Goal: Task Accomplishment & Management: Manage account settings

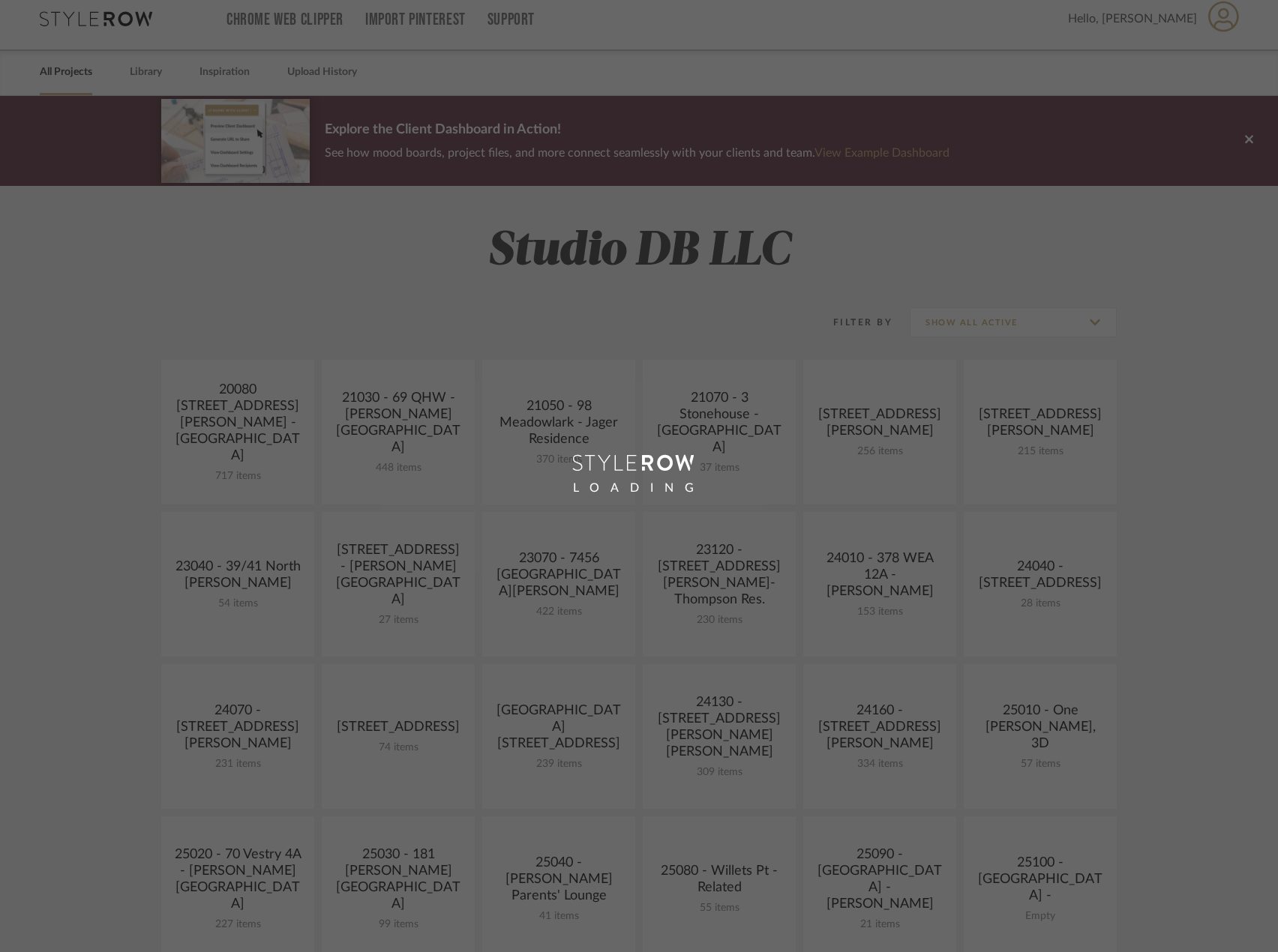
scroll to position [525, 0]
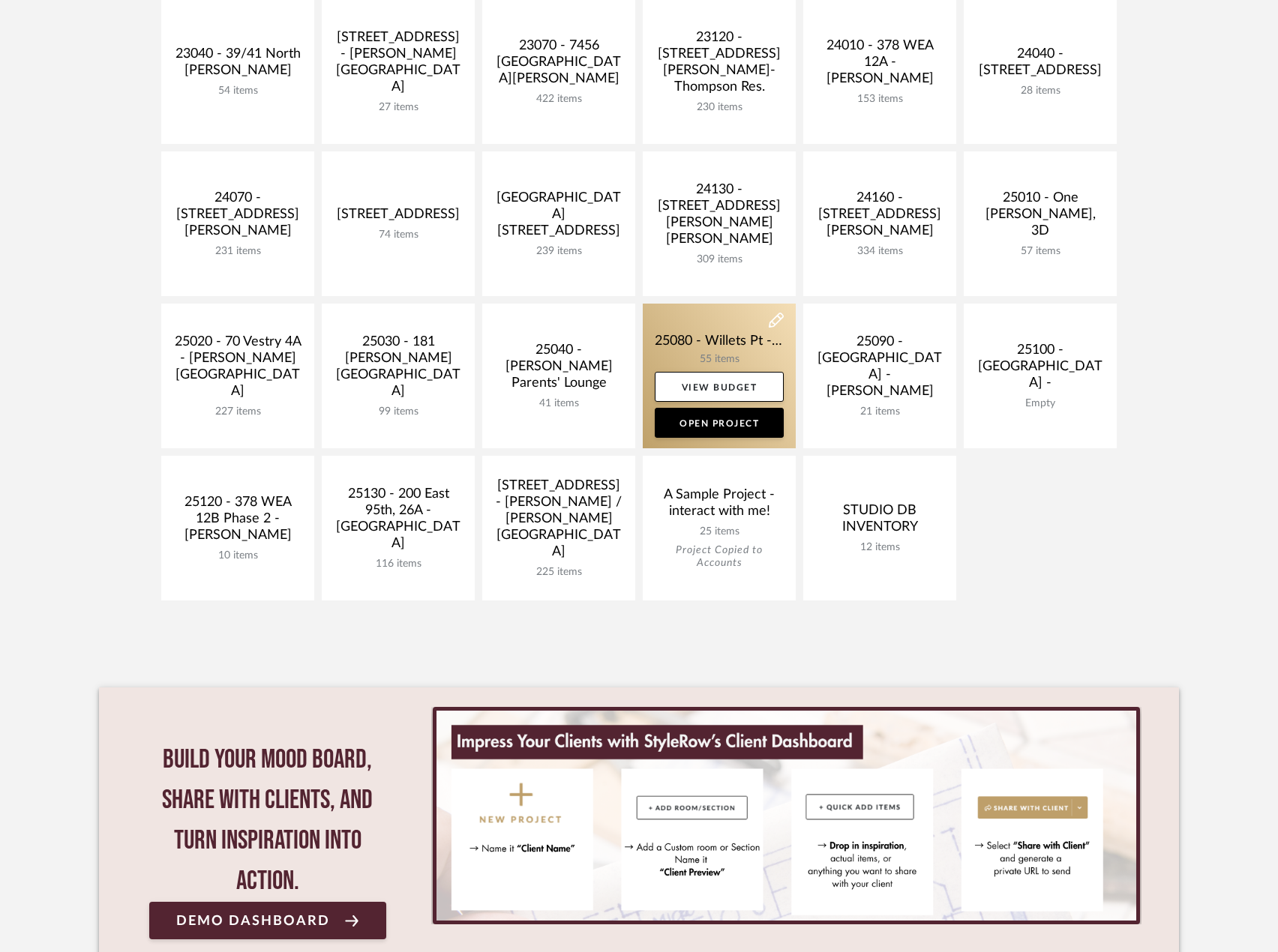
click at [721, 337] on link at bounding box center [719, 376] width 153 height 145
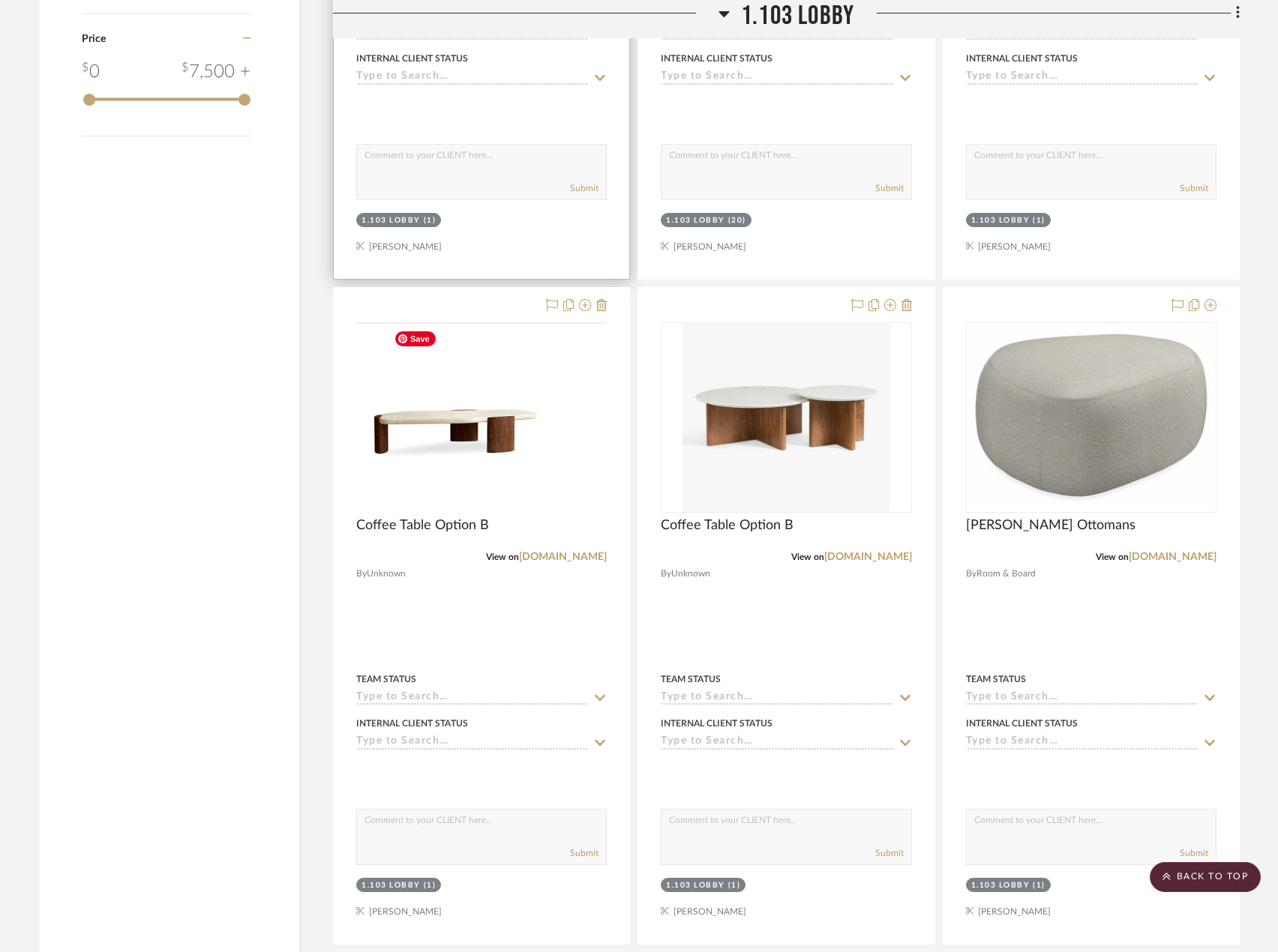
scroll to position [2286, 0]
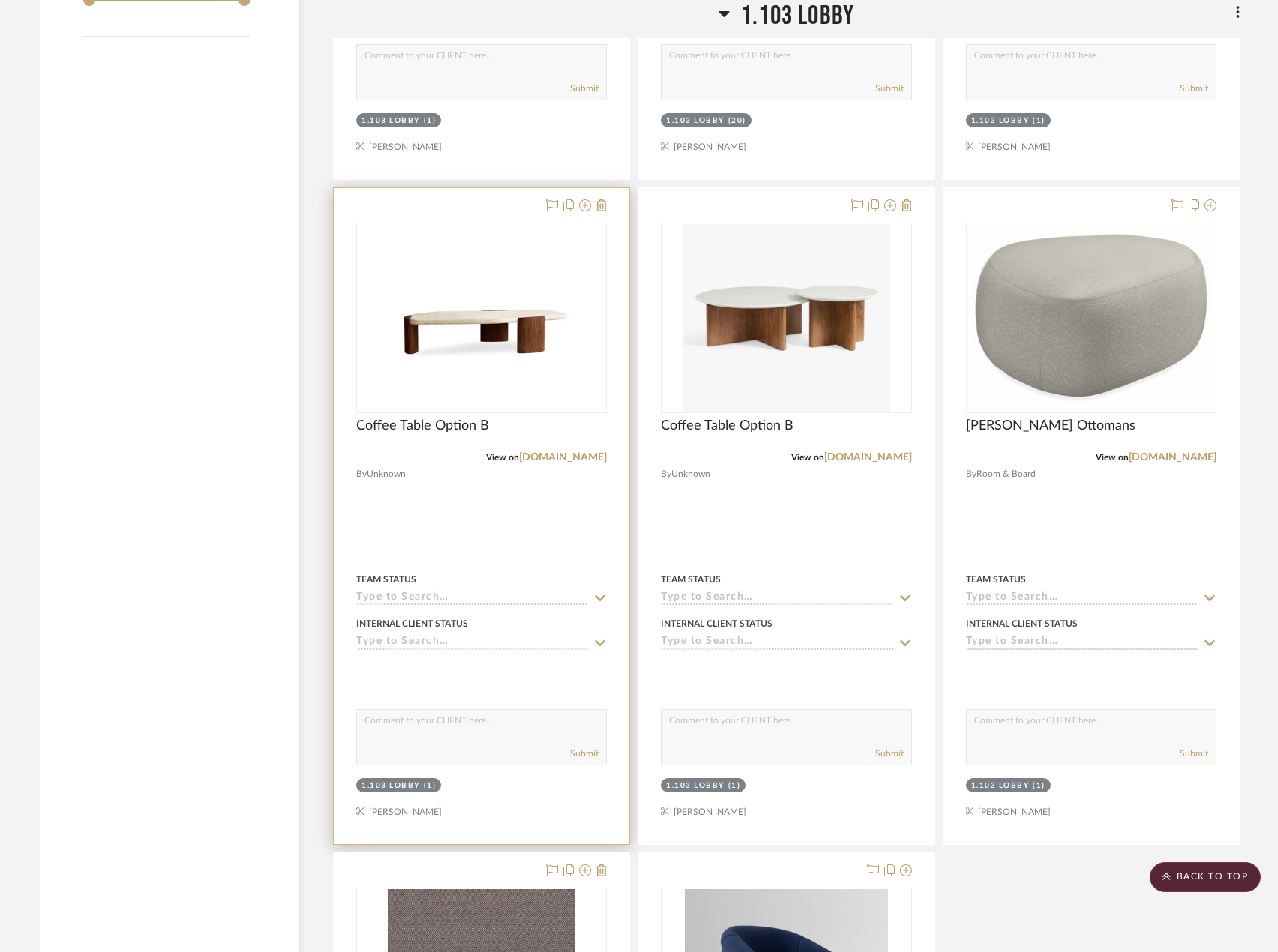
click at [579, 358] on div "0" at bounding box center [481, 318] width 249 height 189
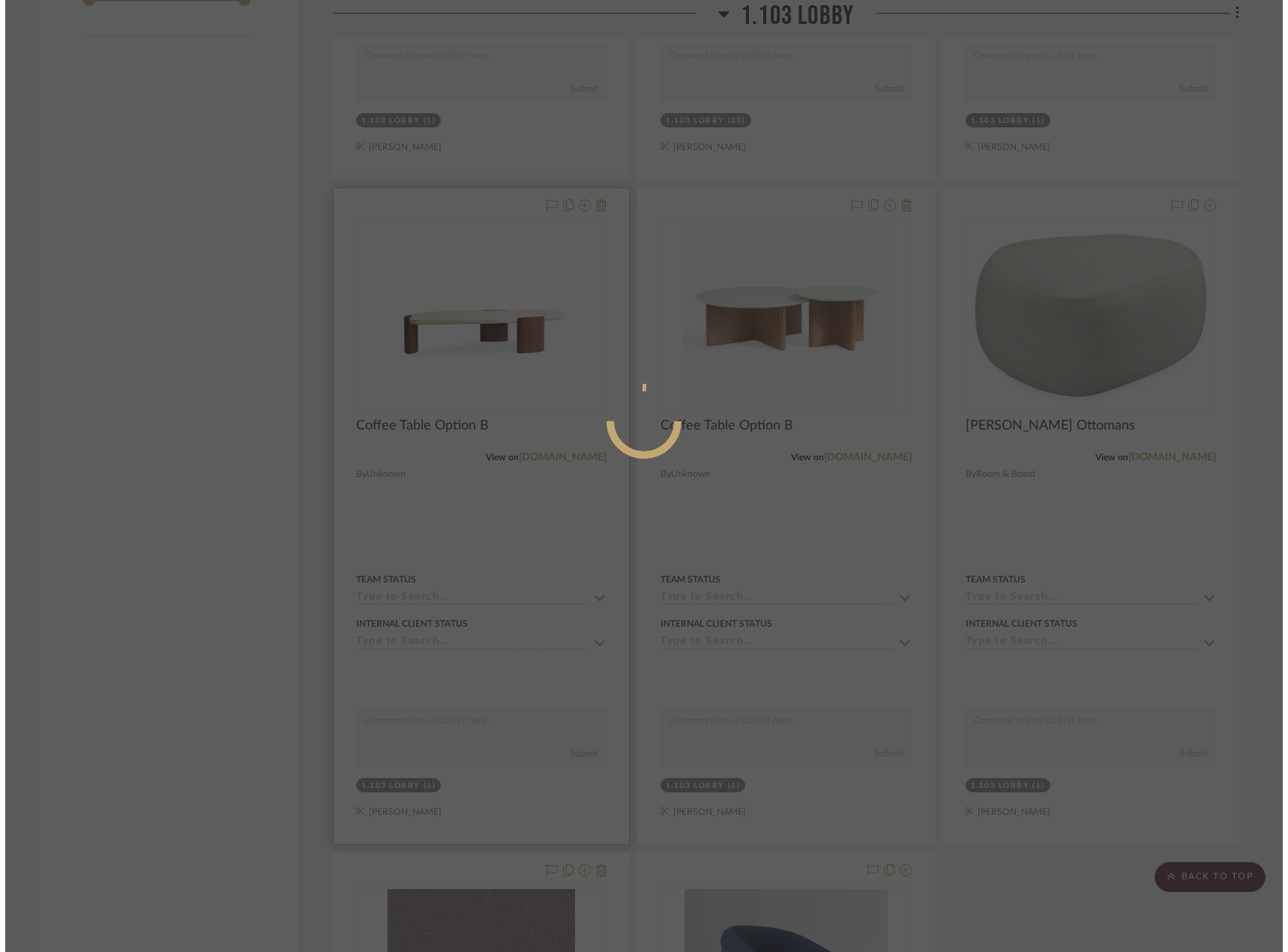
scroll to position [0, 0]
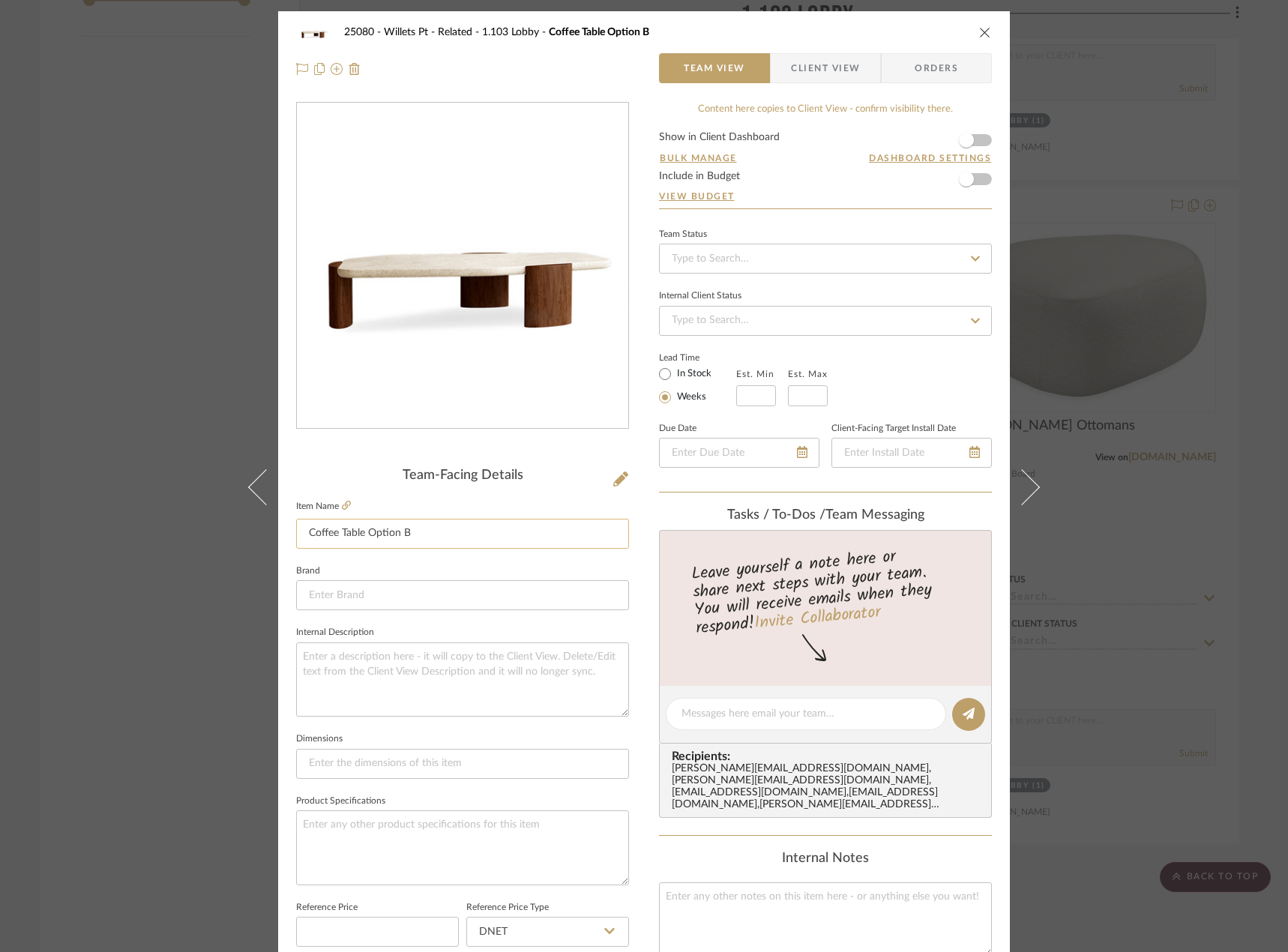
click at [459, 534] on input "Coffee Table Option B" at bounding box center [463, 533] width 333 height 30
type input "Coffee Table Option A"
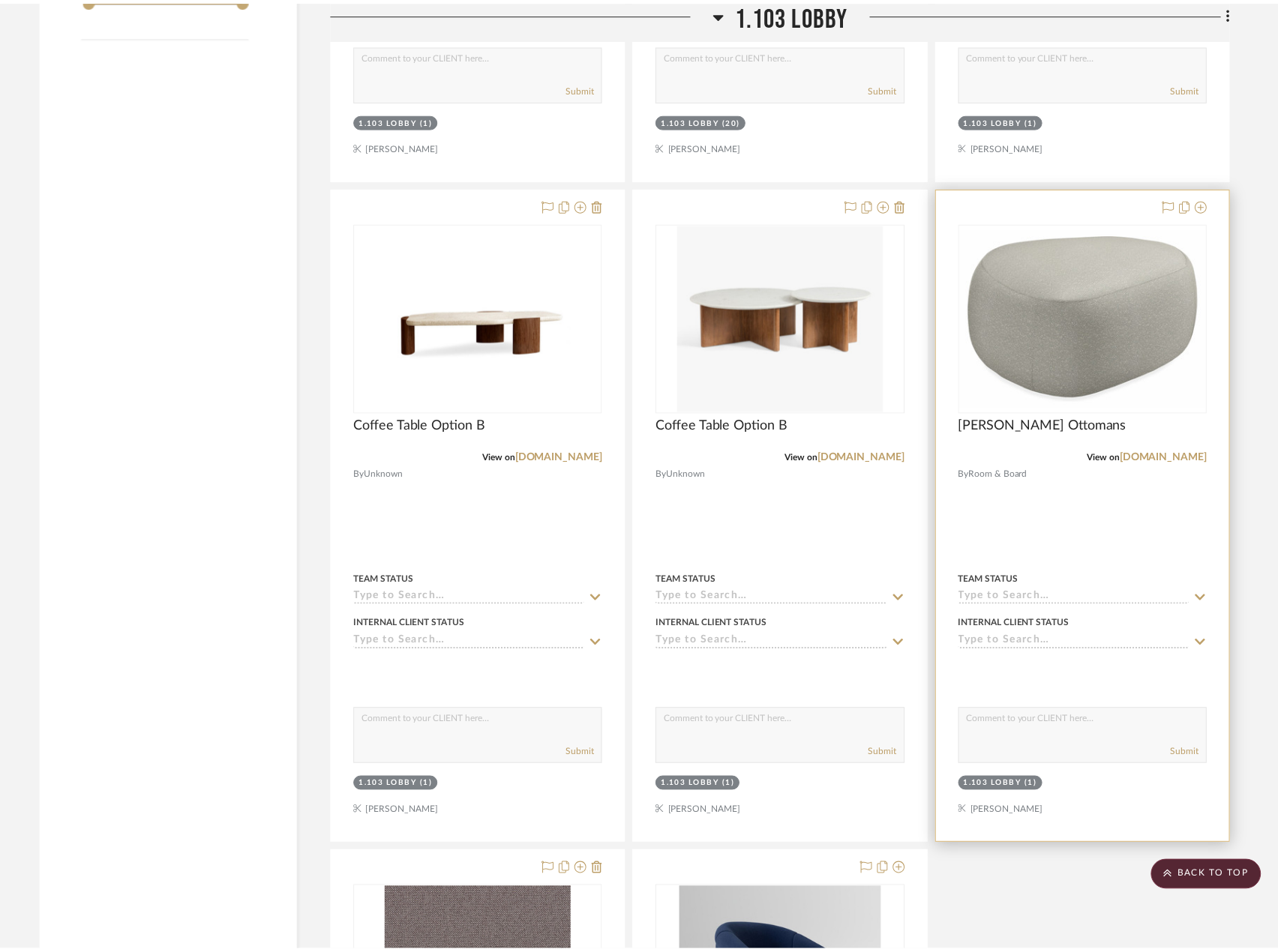
scroll to position [2286, 0]
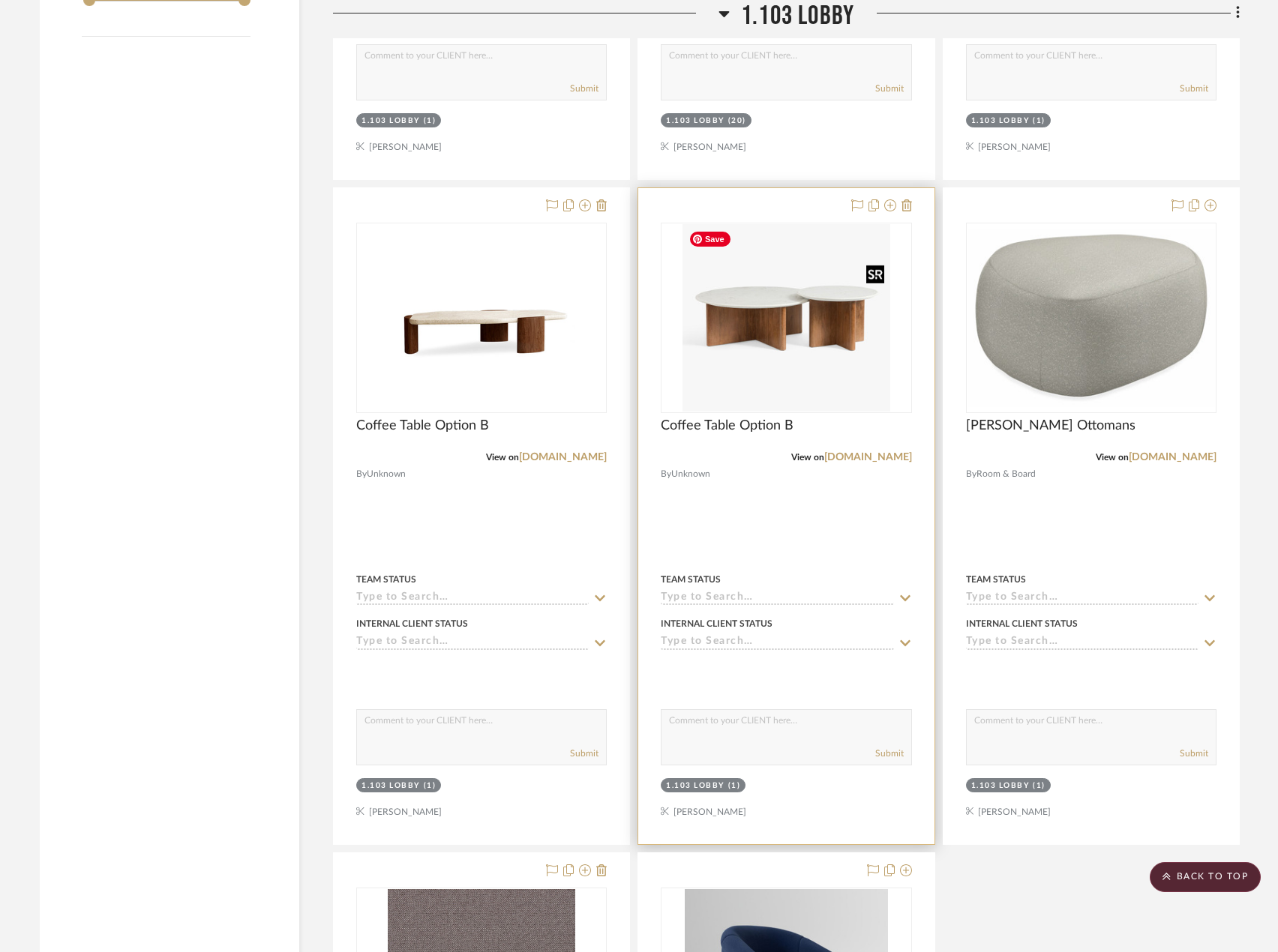
click at [819, 348] on img "0" at bounding box center [786, 318] width 208 height 187
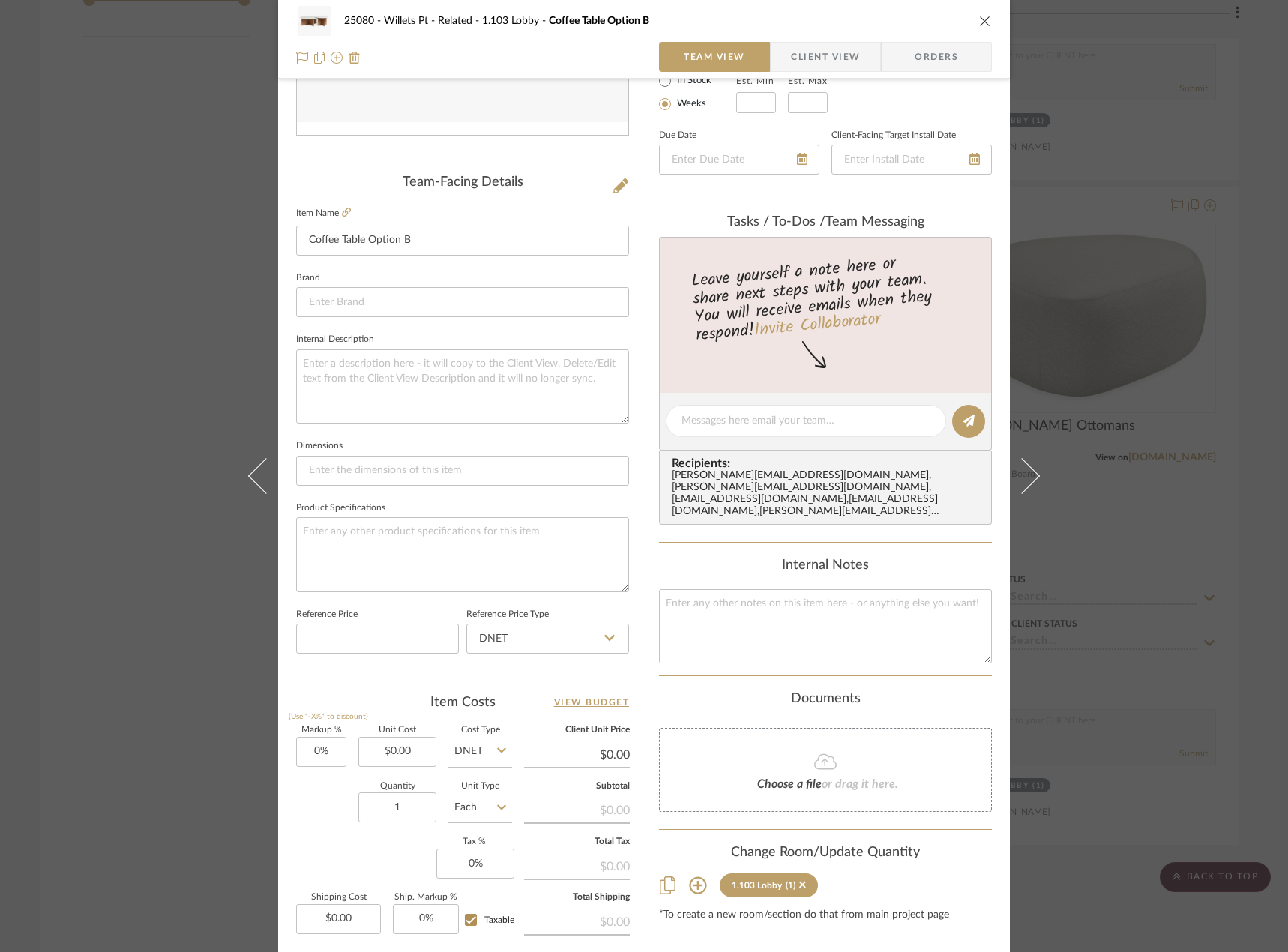
scroll to position [444, 0]
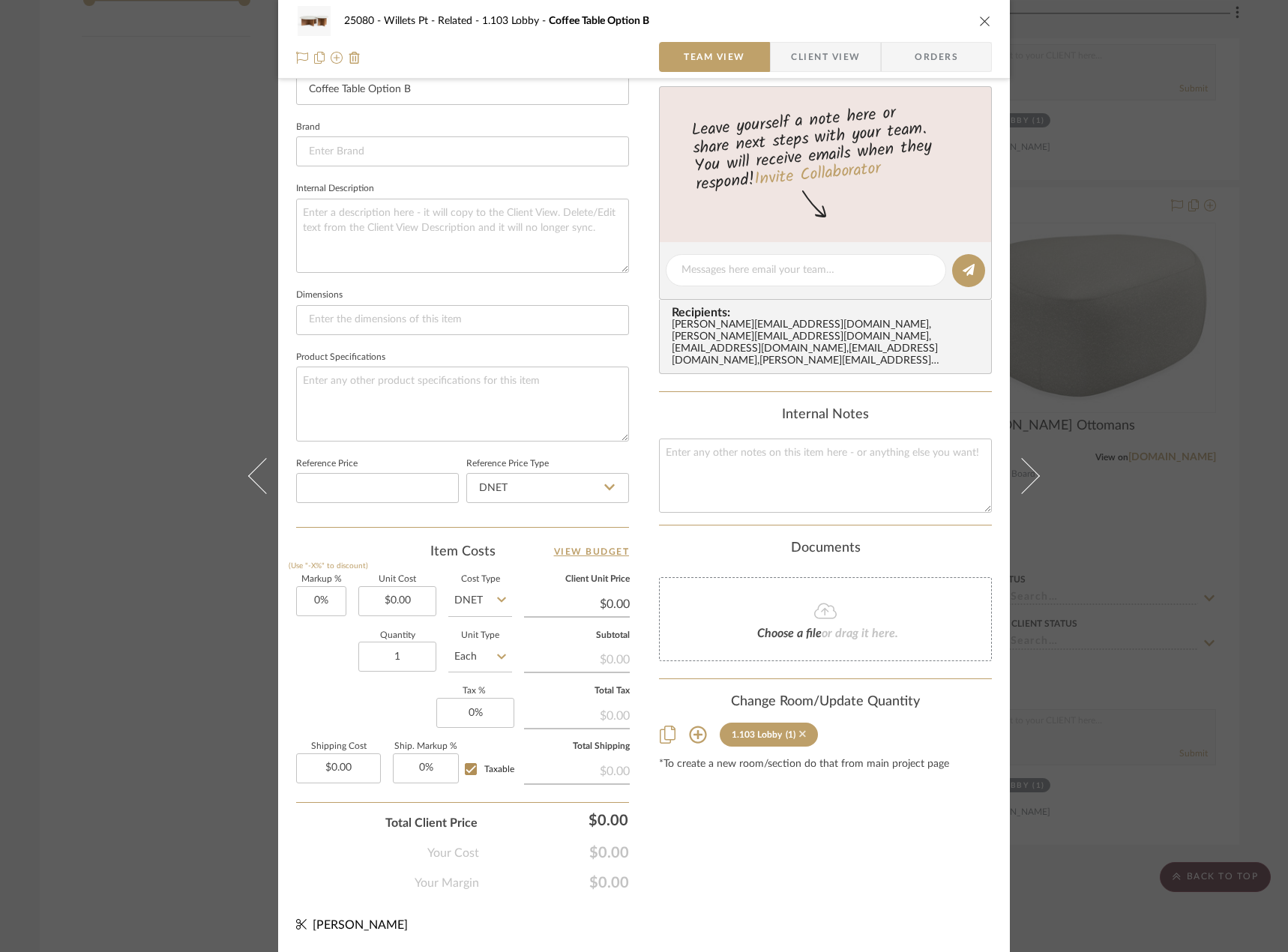
click at [799, 736] on icon at bounding box center [802, 734] width 6 height 6
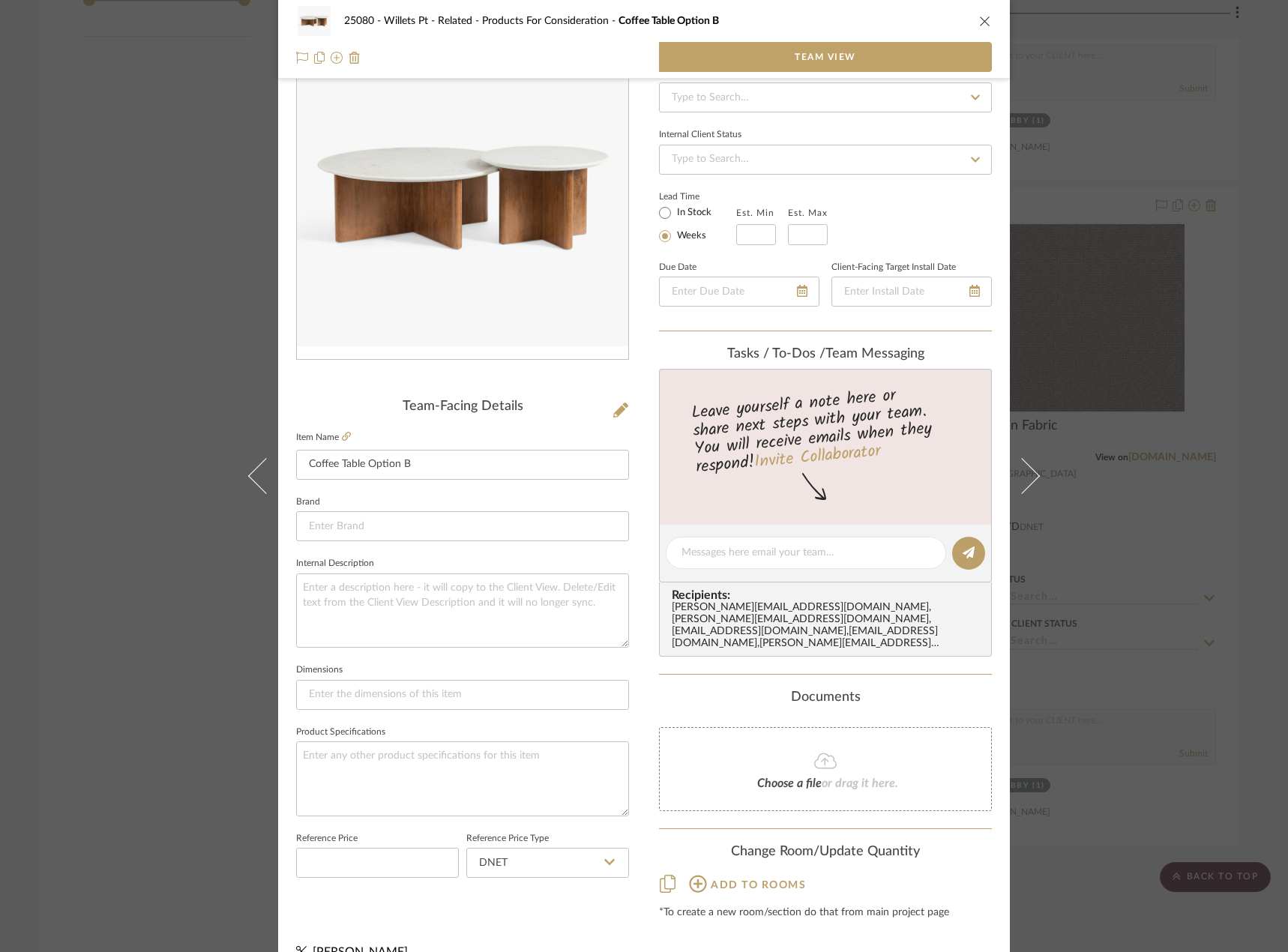
scroll to position [0, 0]
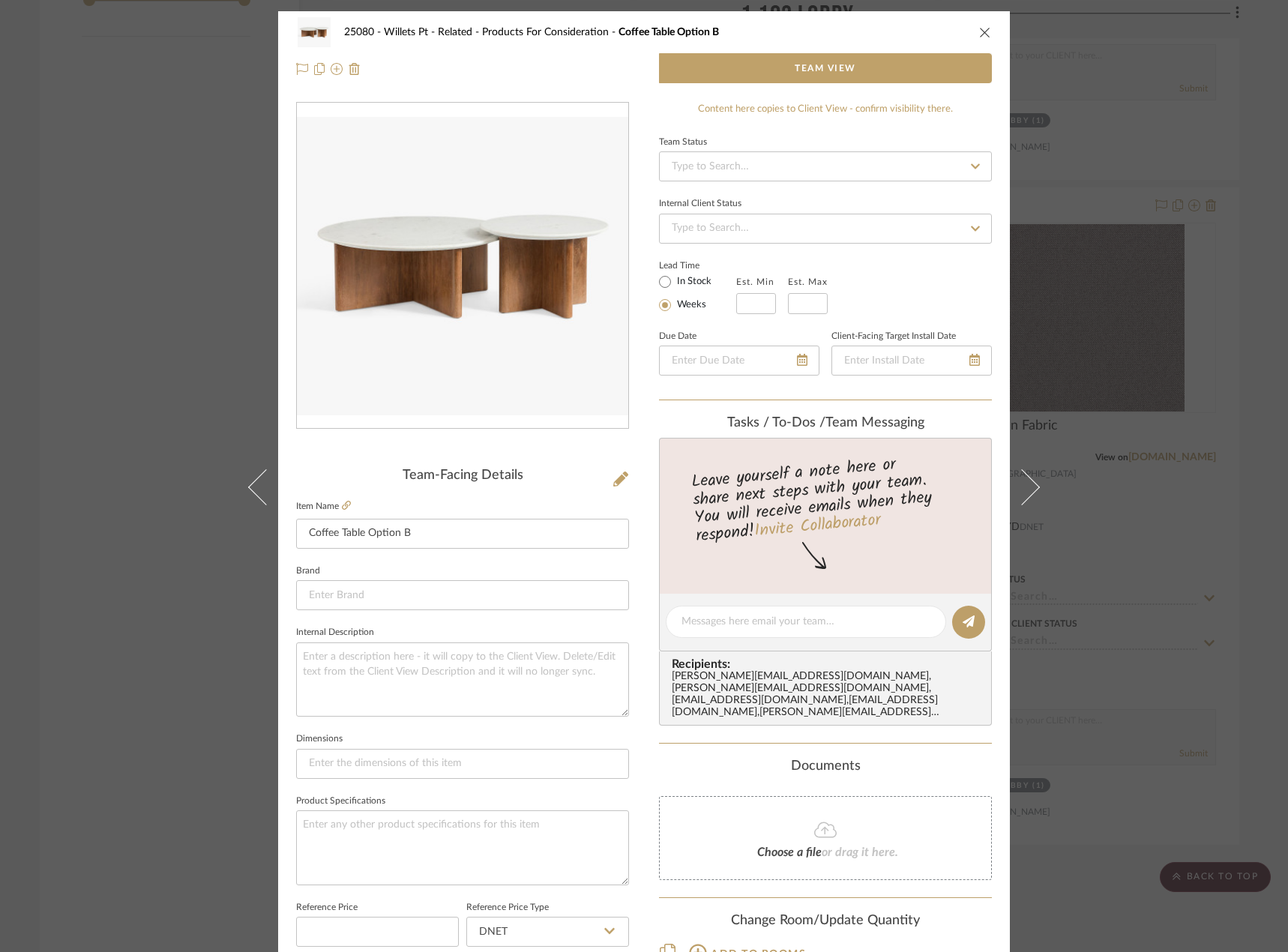
click at [1237, 194] on div "25080 - Willets Pt - Related Products For Consideration Coffee Table Option B T…" at bounding box center [644, 476] width 1288 height 952
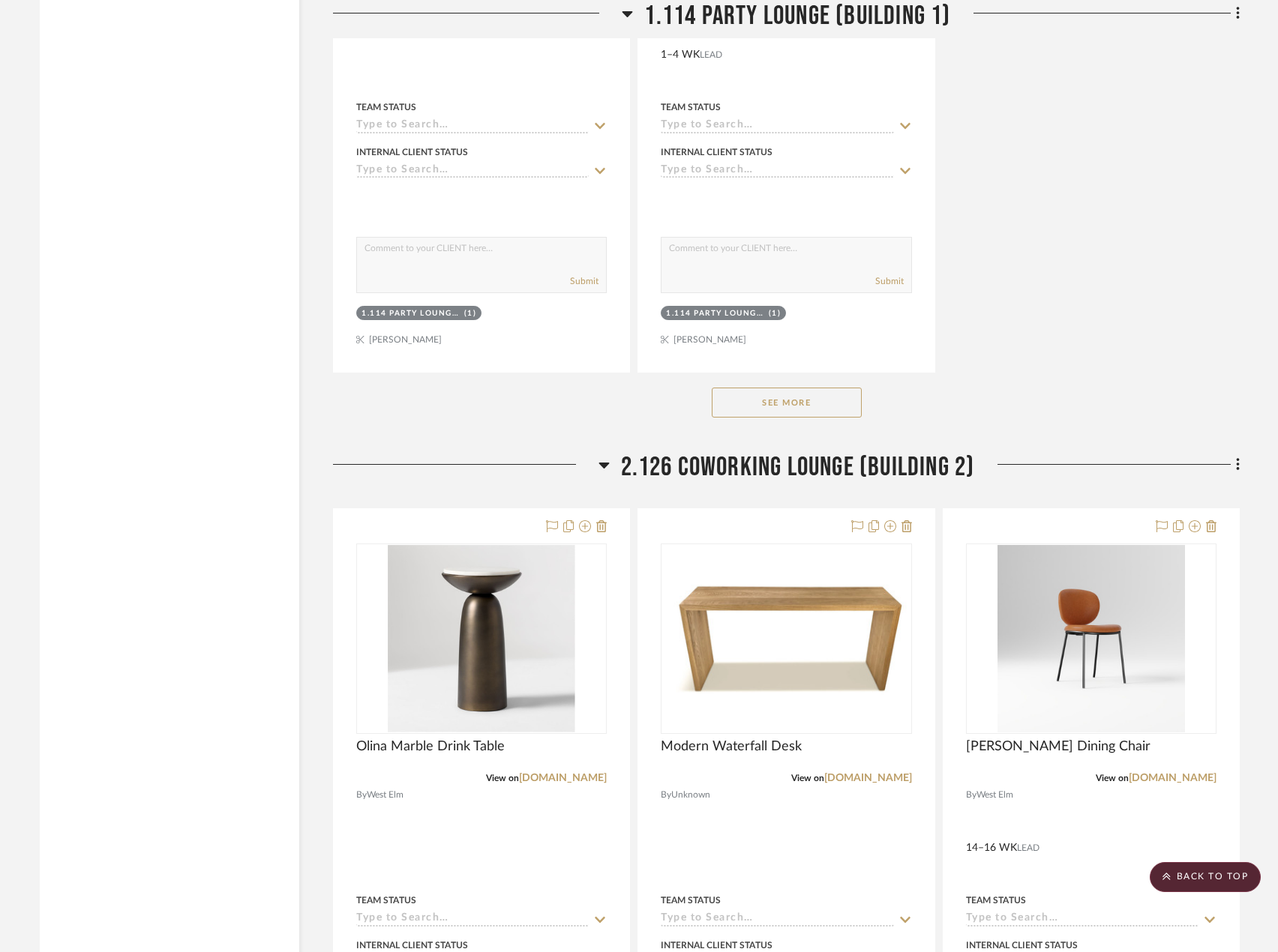
scroll to position [5434, 0]
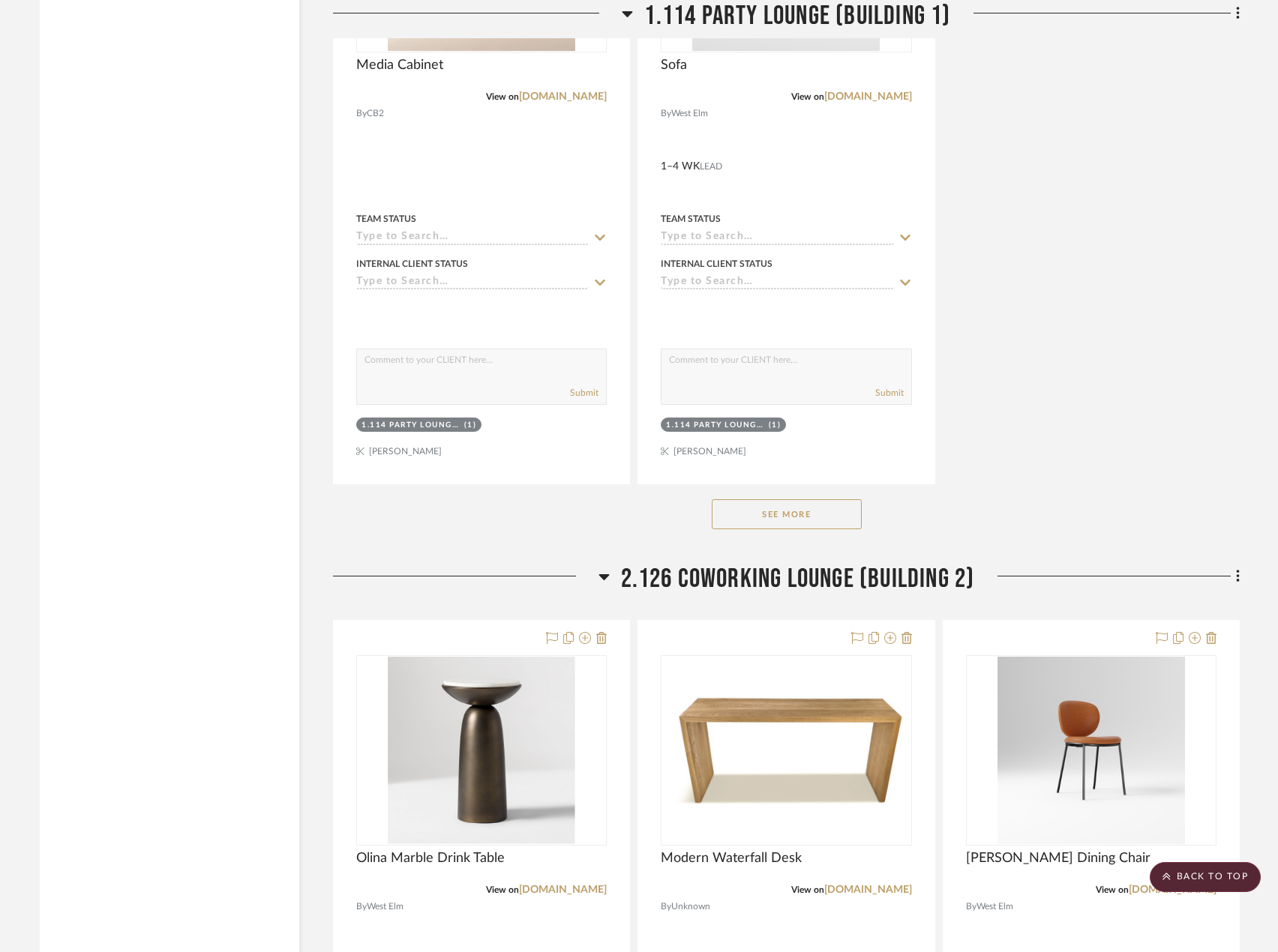
click at [806, 525] on button "See More" at bounding box center [786, 514] width 150 height 30
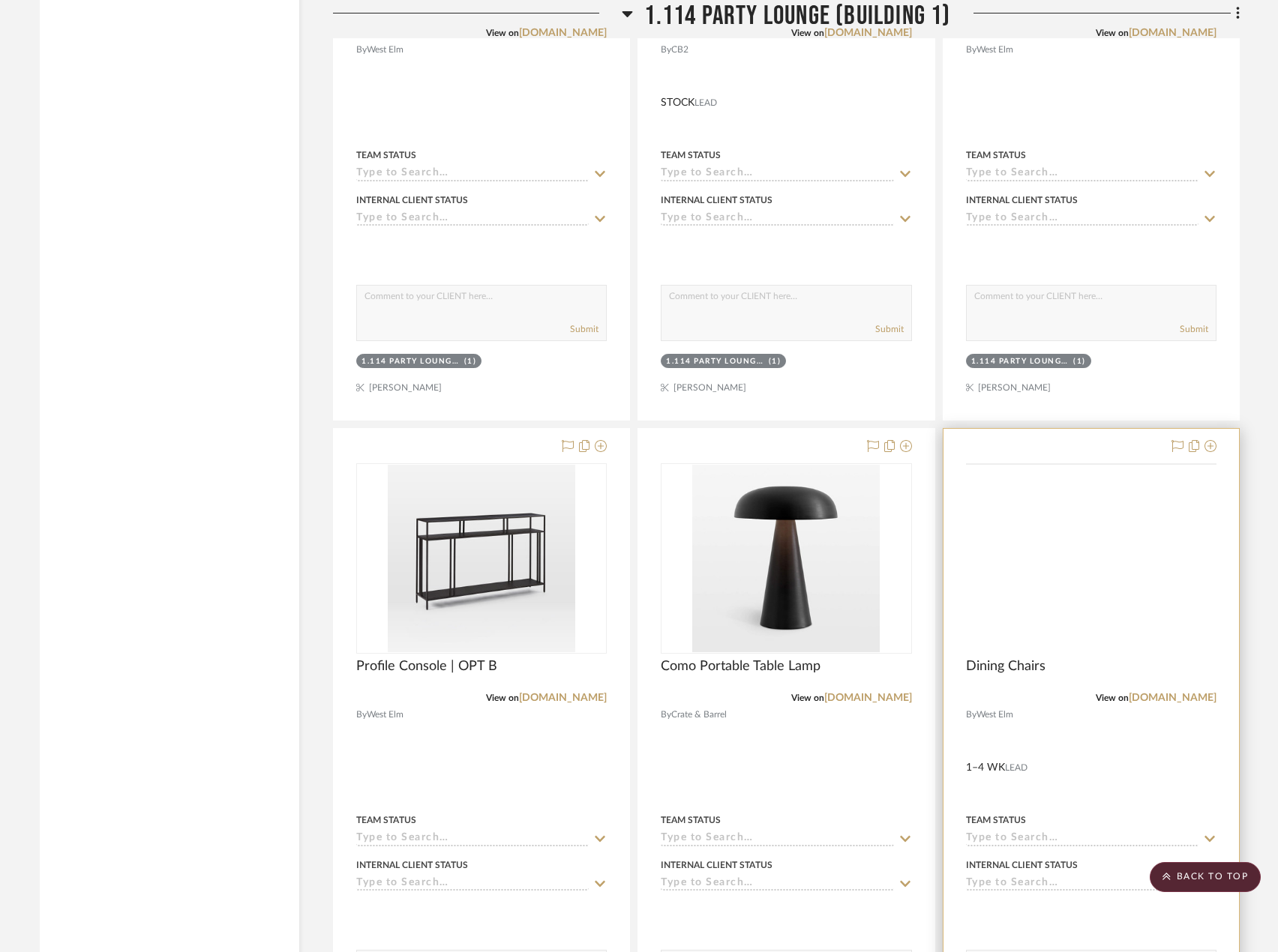
scroll to position [6334, 0]
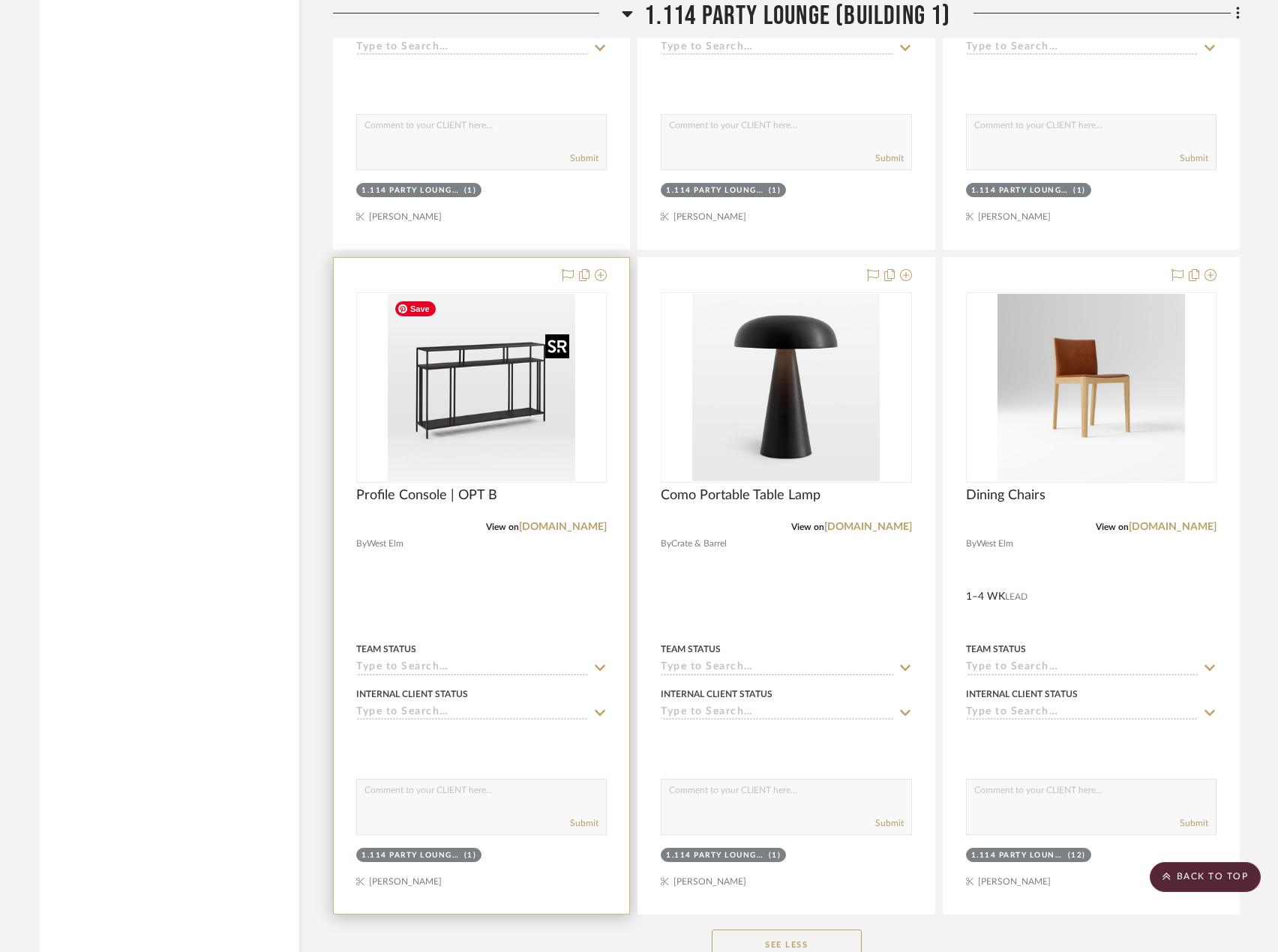
click at [477, 342] on img "0" at bounding box center [481, 387] width 187 height 187
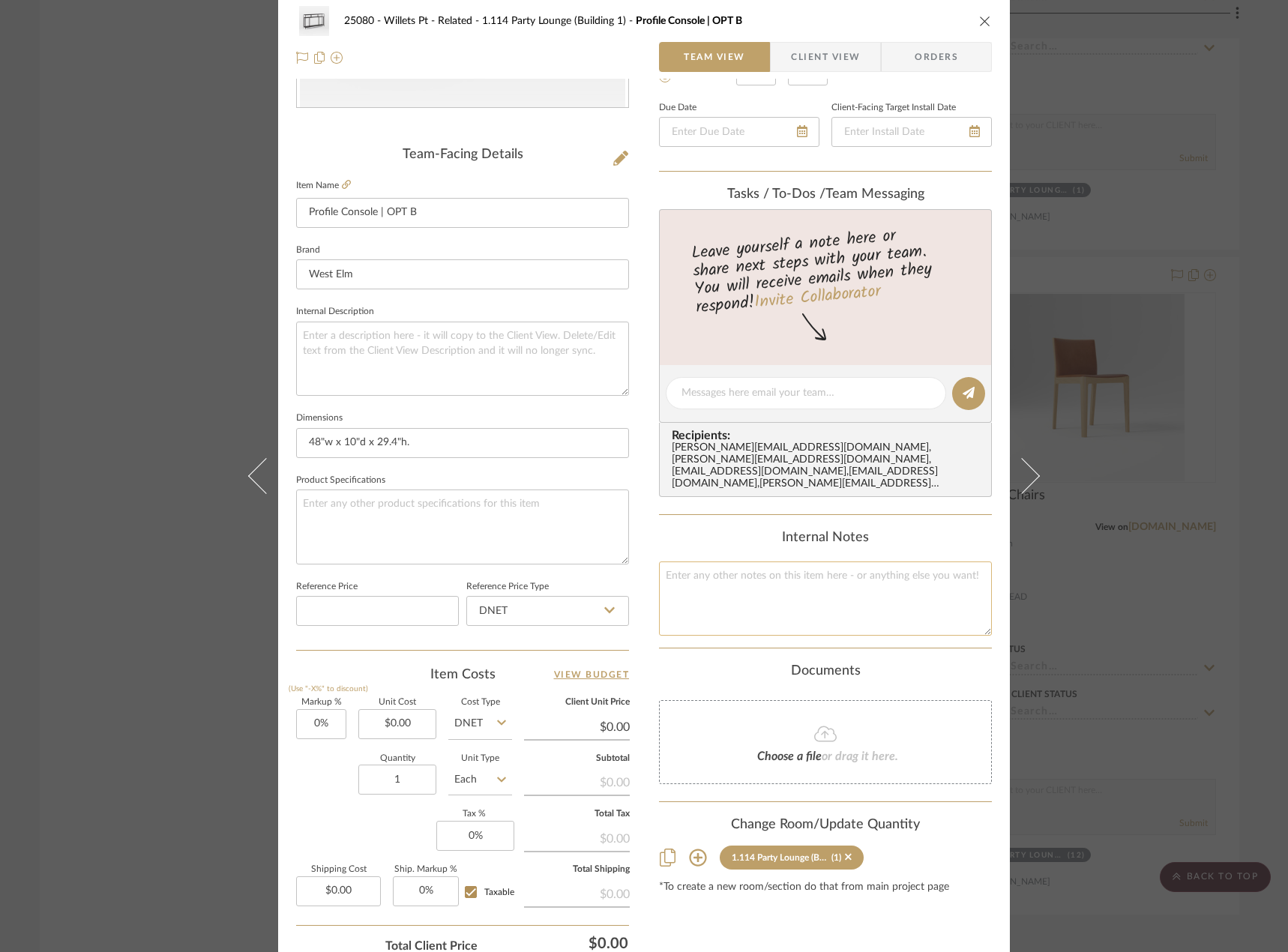
scroll to position [444, 0]
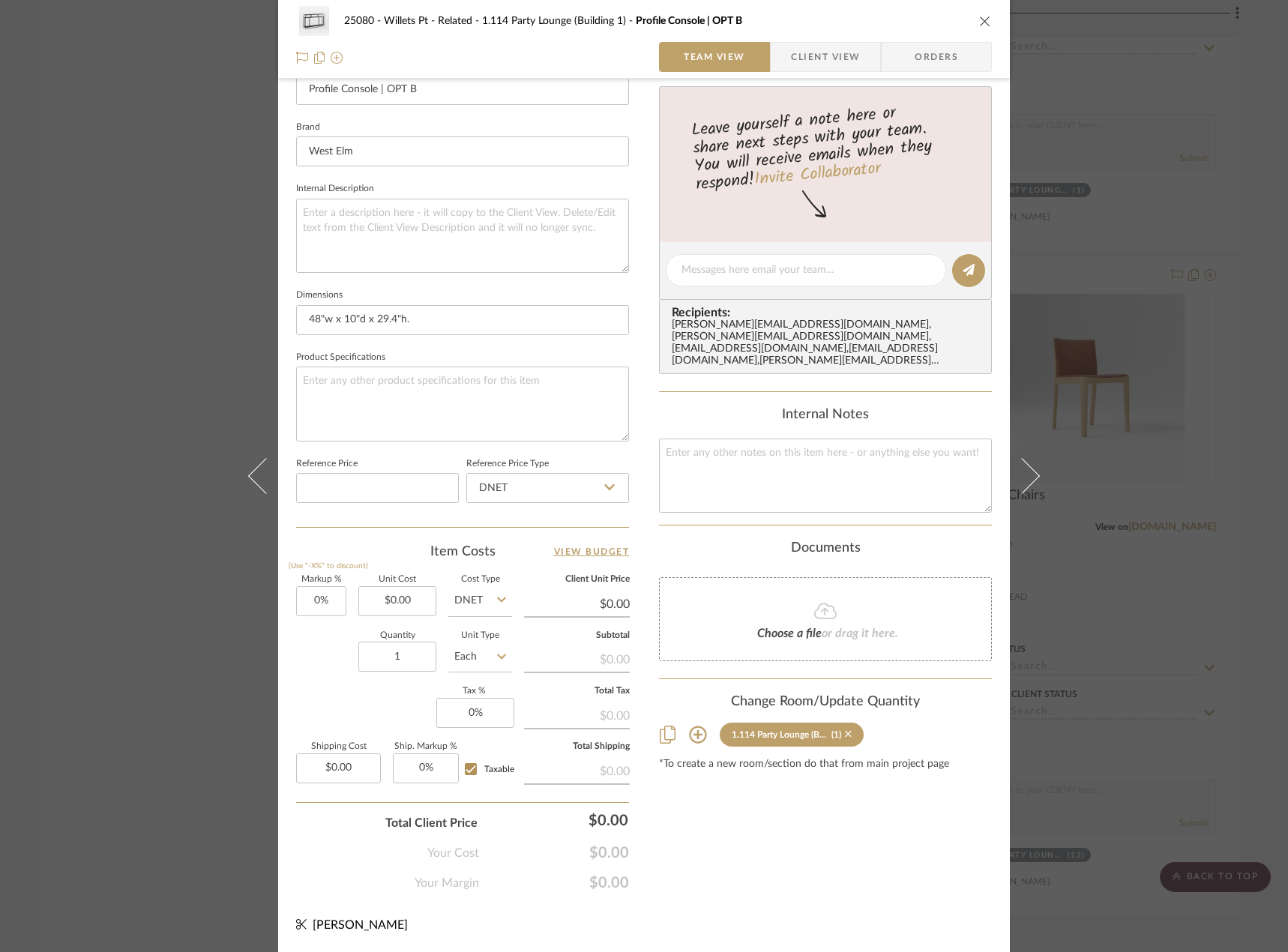
click at [845, 730] on icon at bounding box center [848, 733] width 6 height 11
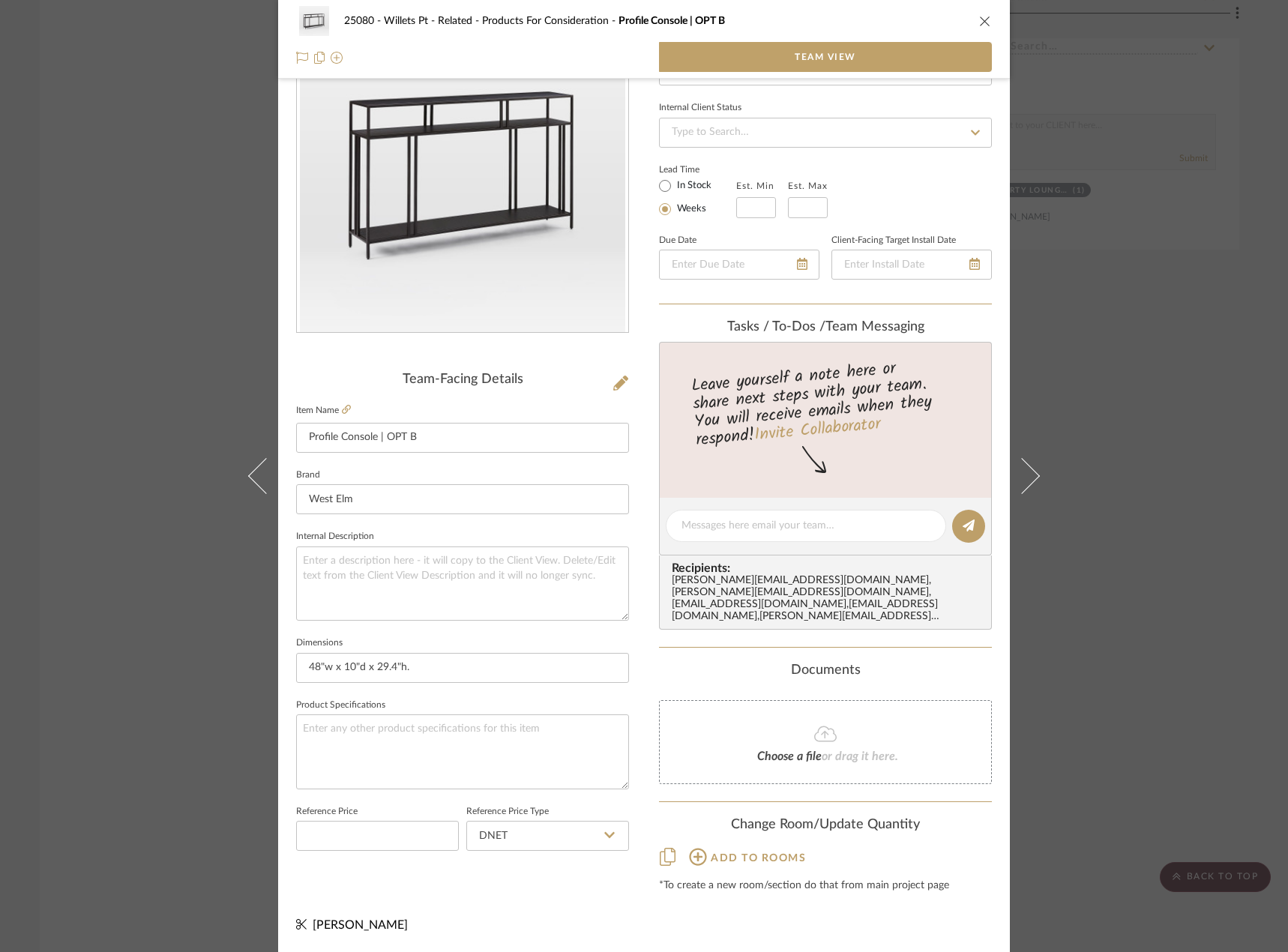
scroll to position [96, 0]
click at [1234, 216] on div "25080 - Willets Pt - Related Products For Consideration Profile Console | OPT B…" at bounding box center [644, 476] width 1288 height 952
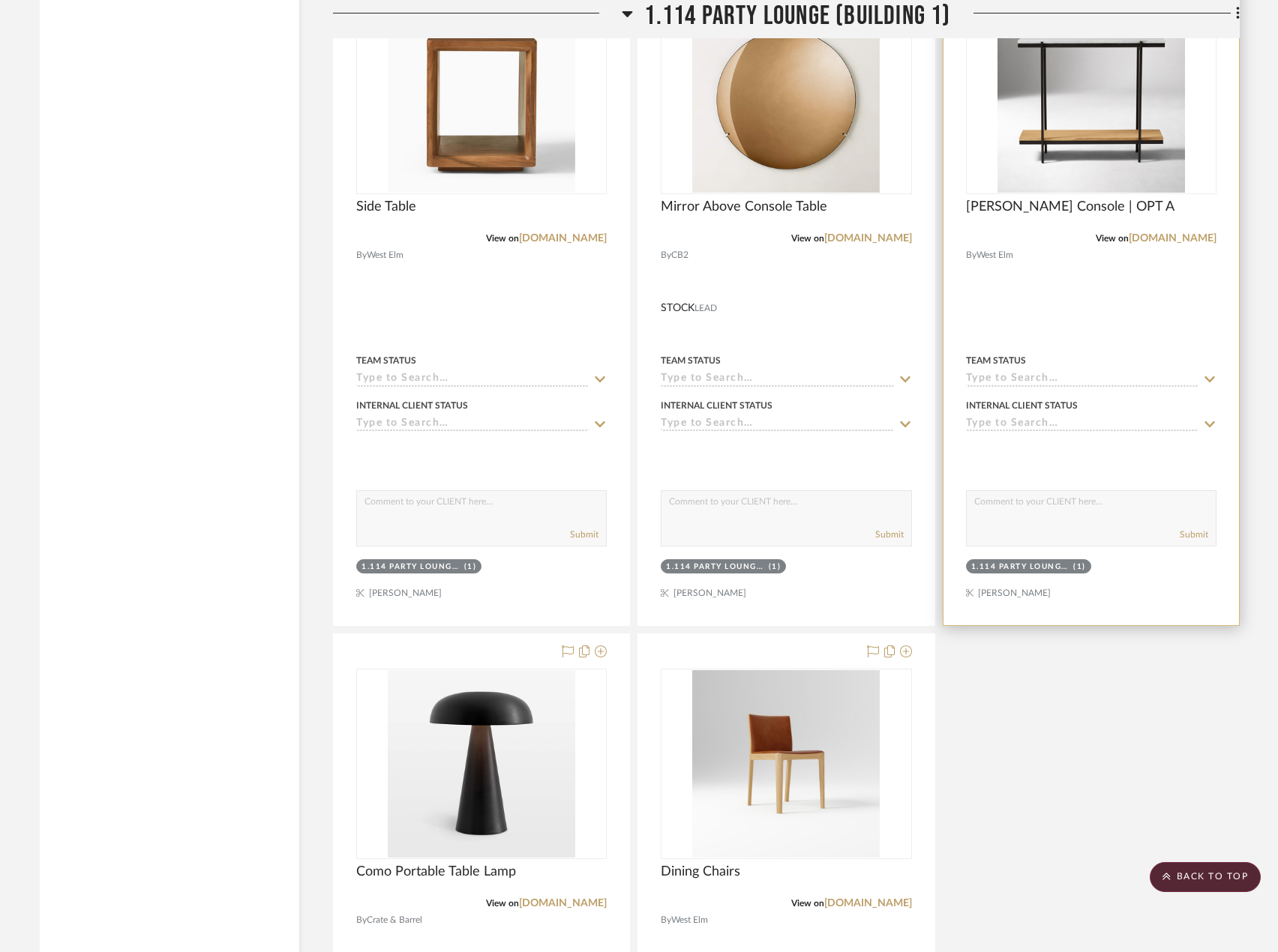
scroll to position [5734, 0]
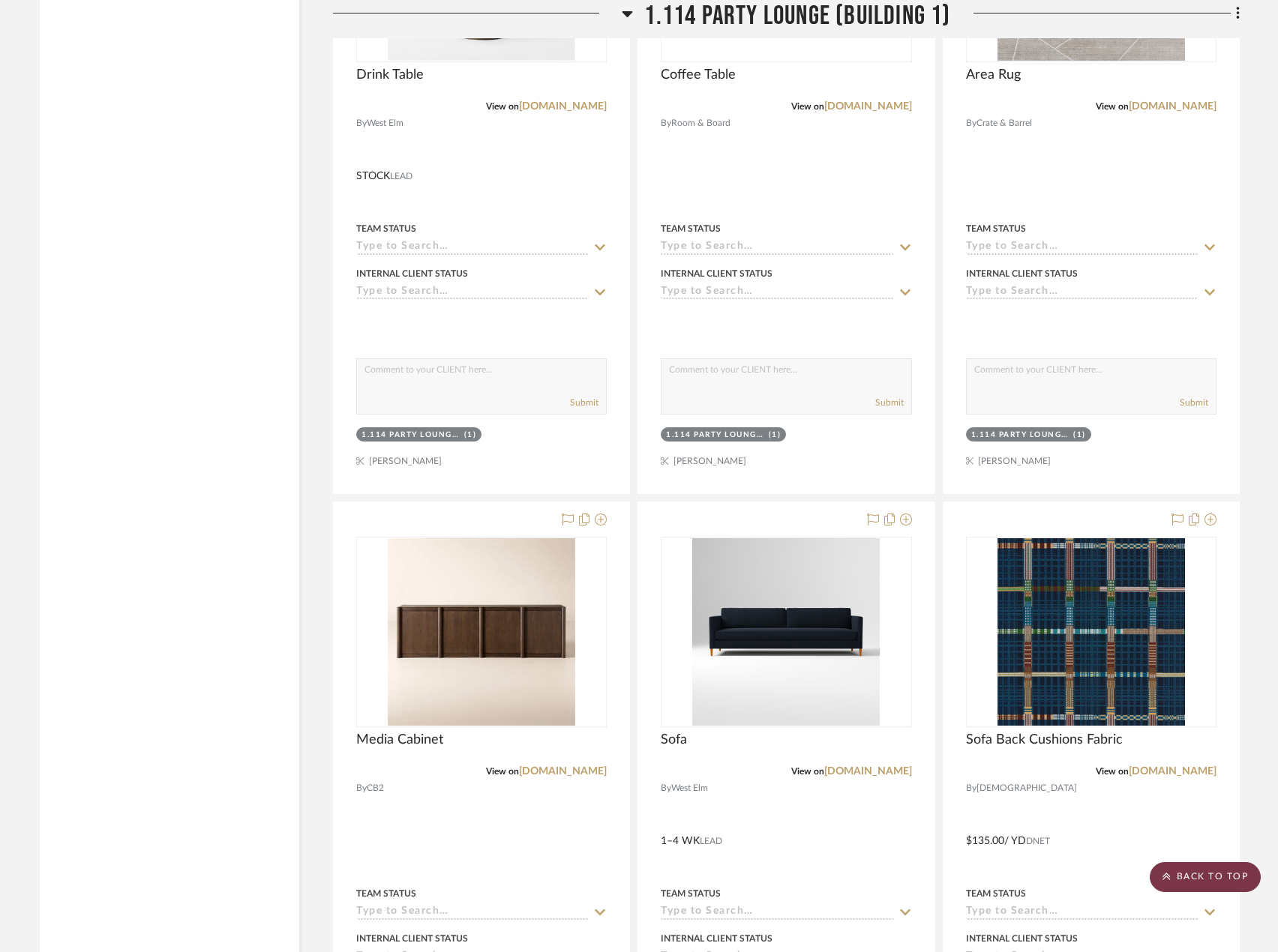
drag, startPoint x: 1200, startPoint y: 872, endPoint x: 951, endPoint y: 480, distance: 464.4
click at [1200, 871] on scroll-to-top-button "BACK TO TOP" at bounding box center [1205, 877] width 111 height 30
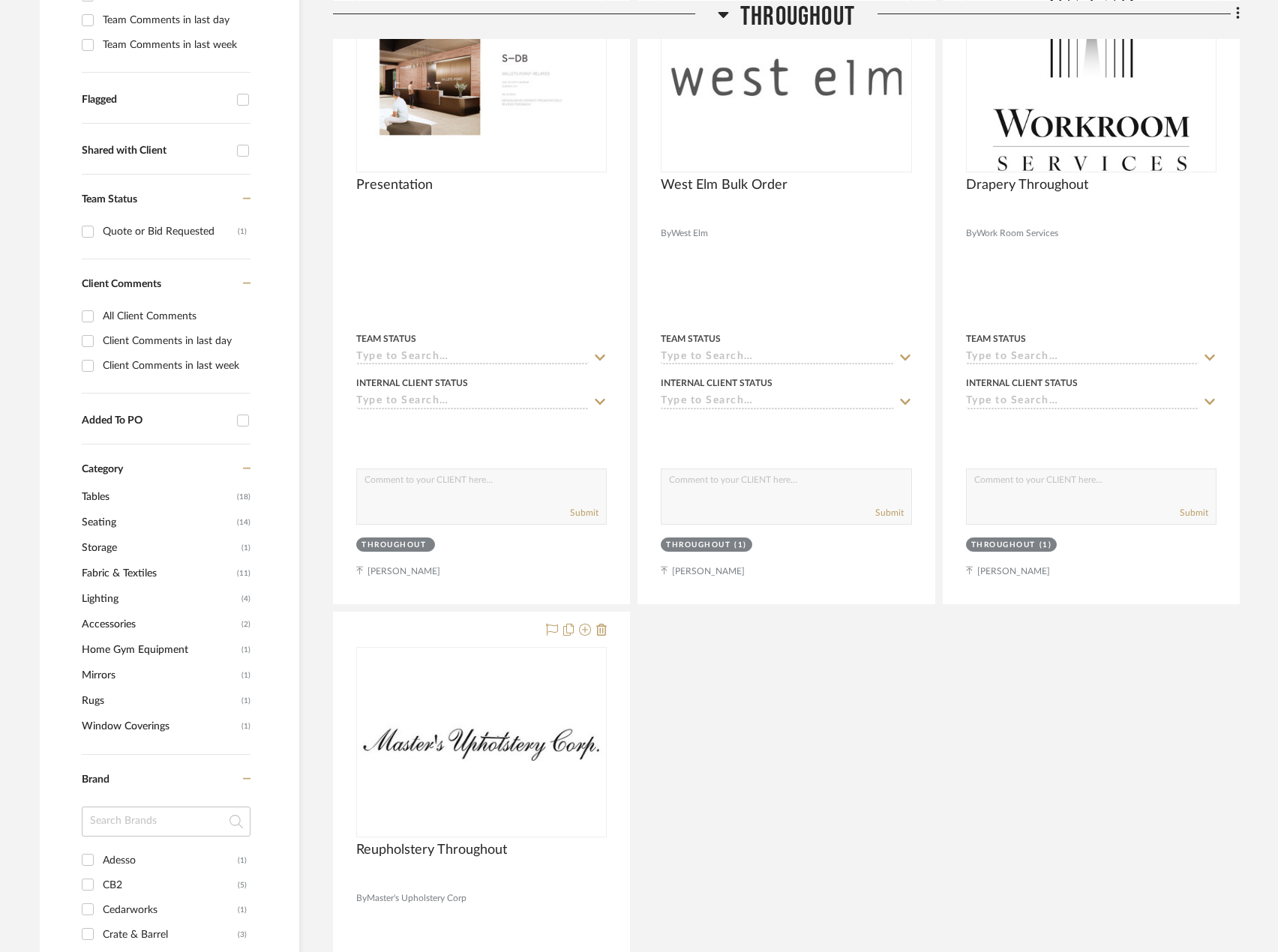
scroll to position [975, 0]
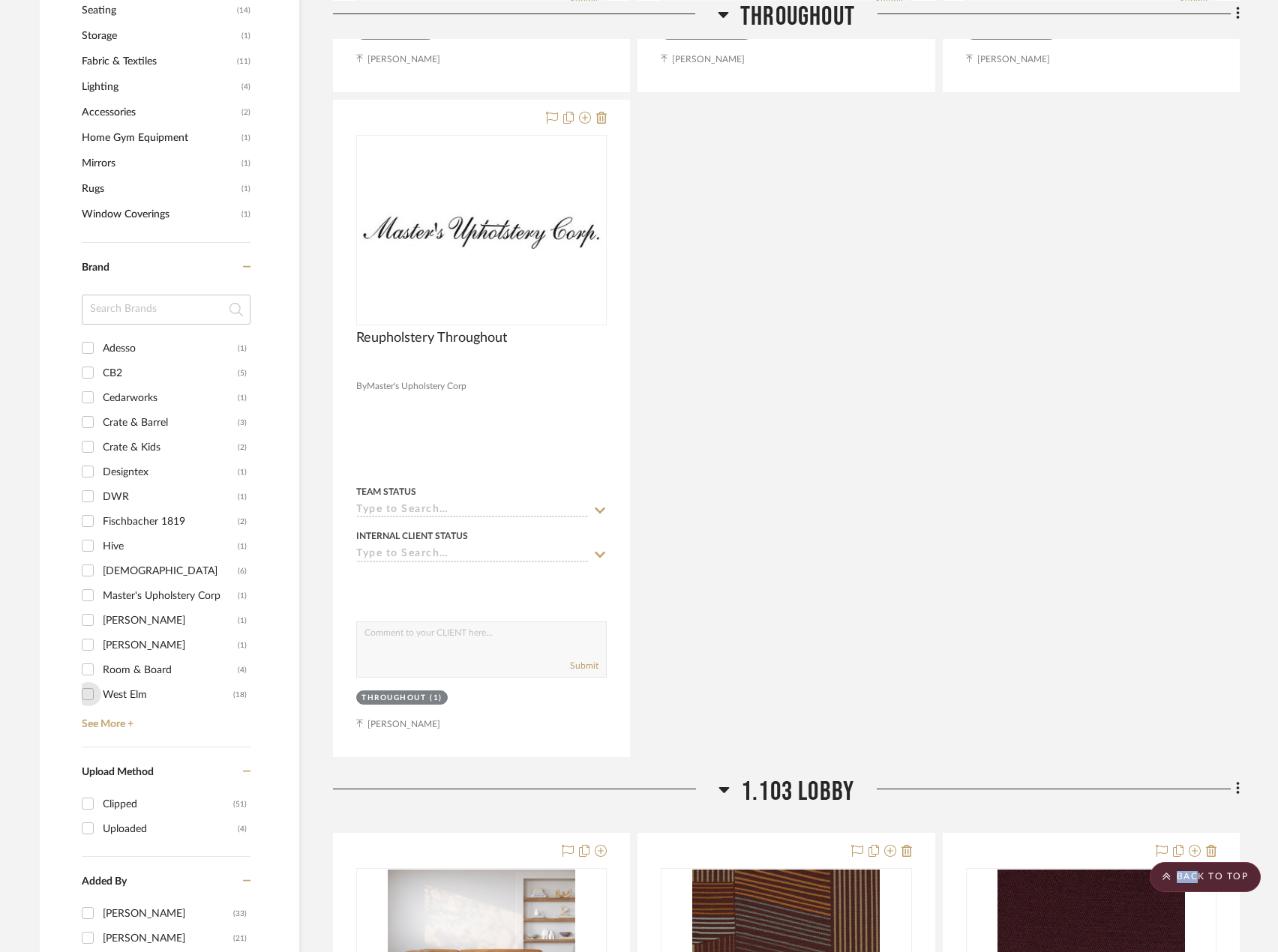
click at [93, 698] on input "West Elm (18)" at bounding box center [88, 694] width 24 height 24
checkbox input "true"
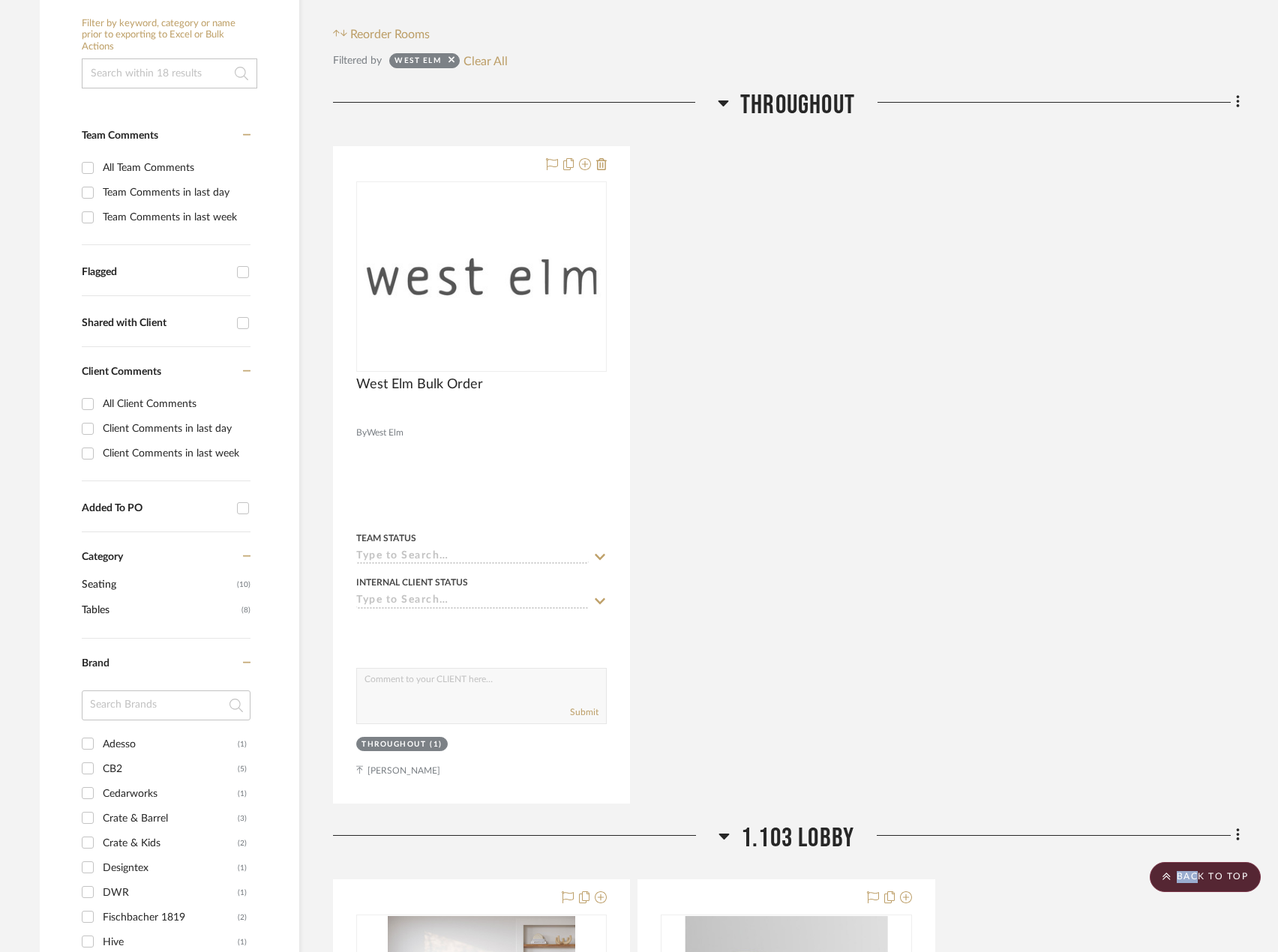
scroll to position [815, 0]
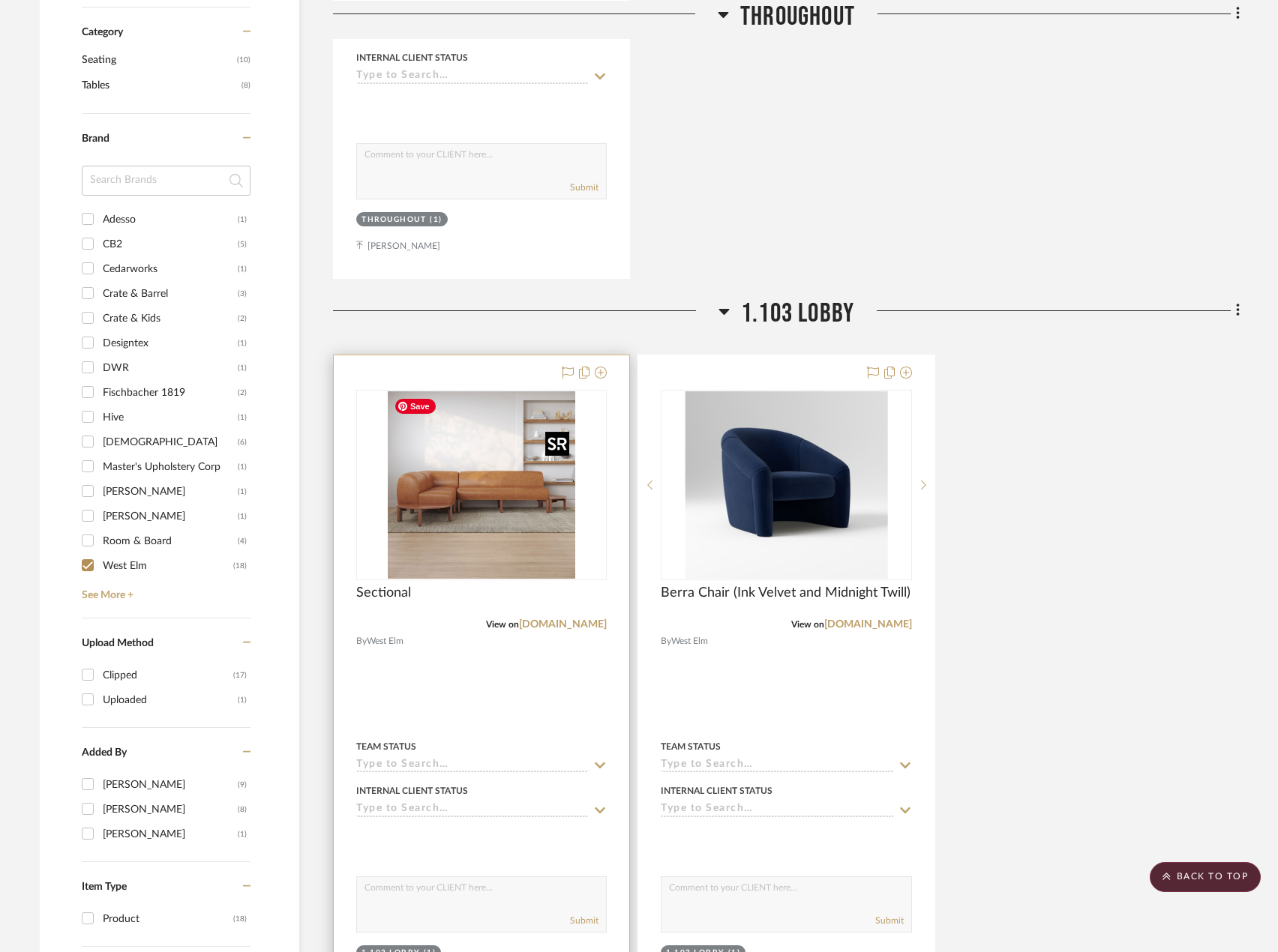
click at [485, 488] on img "0" at bounding box center [481, 485] width 187 height 187
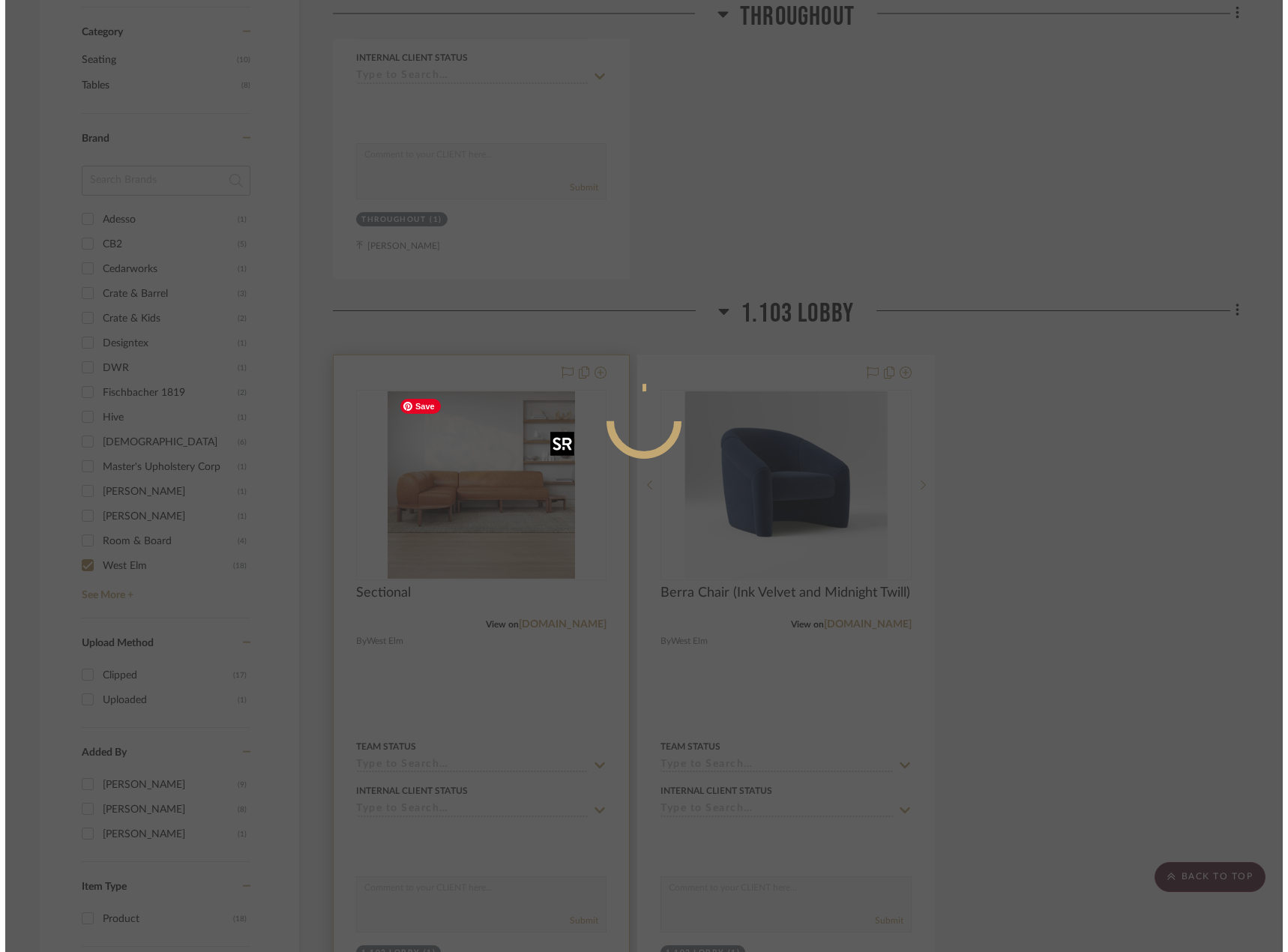
scroll to position [0, 0]
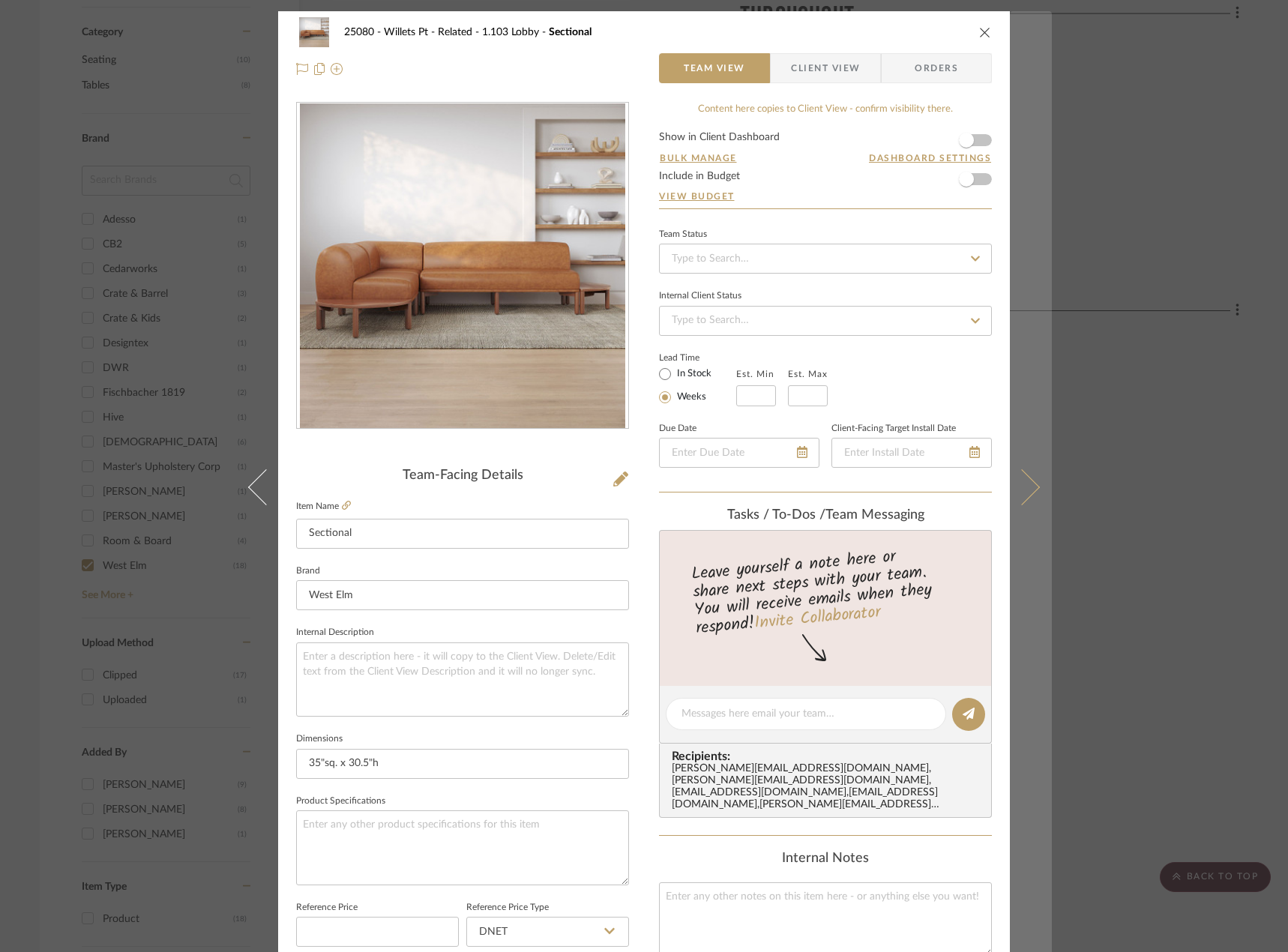
click at [1015, 476] on icon at bounding box center [1021, 487] width 36 height 36
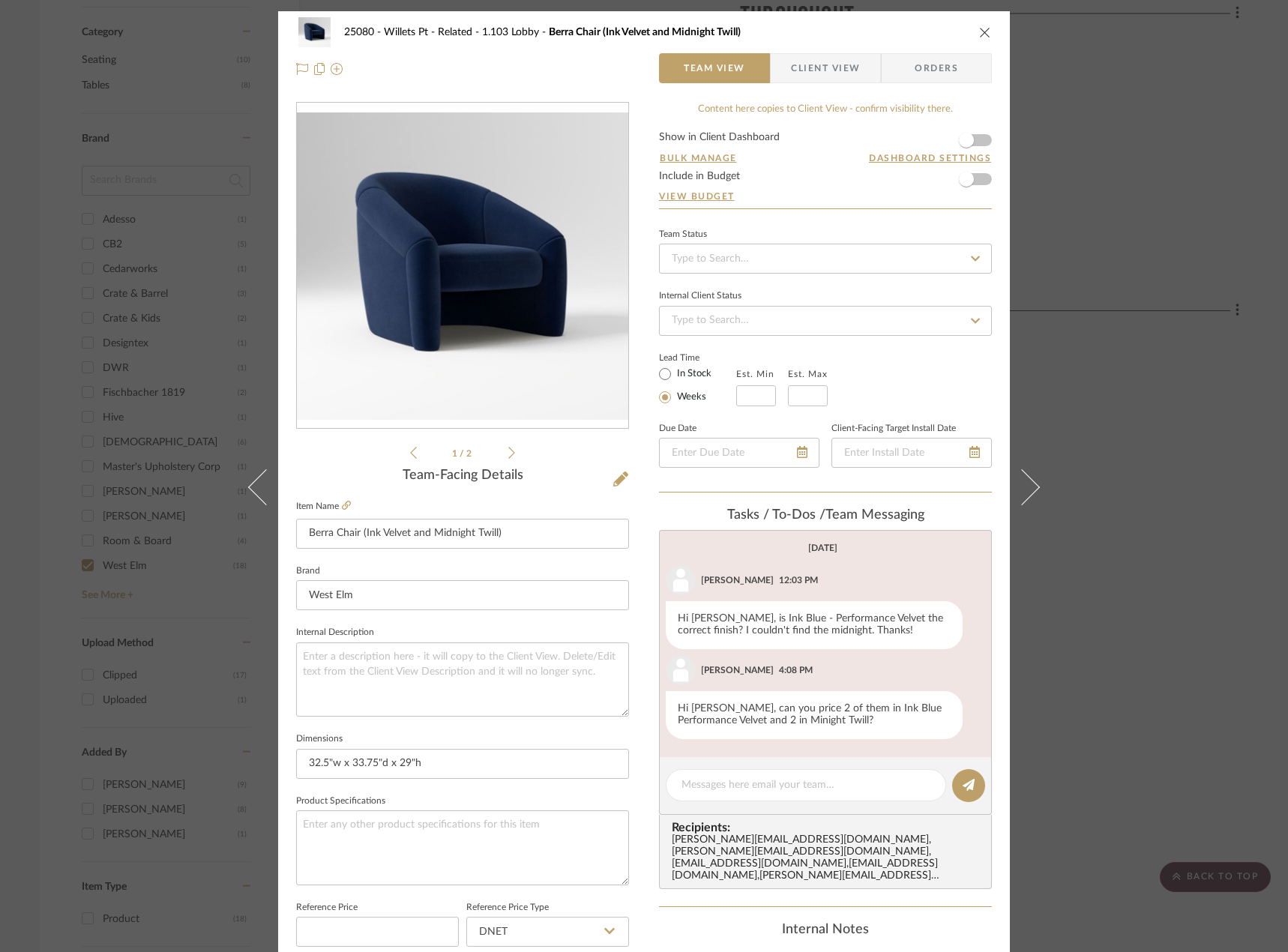
click at [508, 447] on icon at bounding box center [511, 453] width 6 height 14
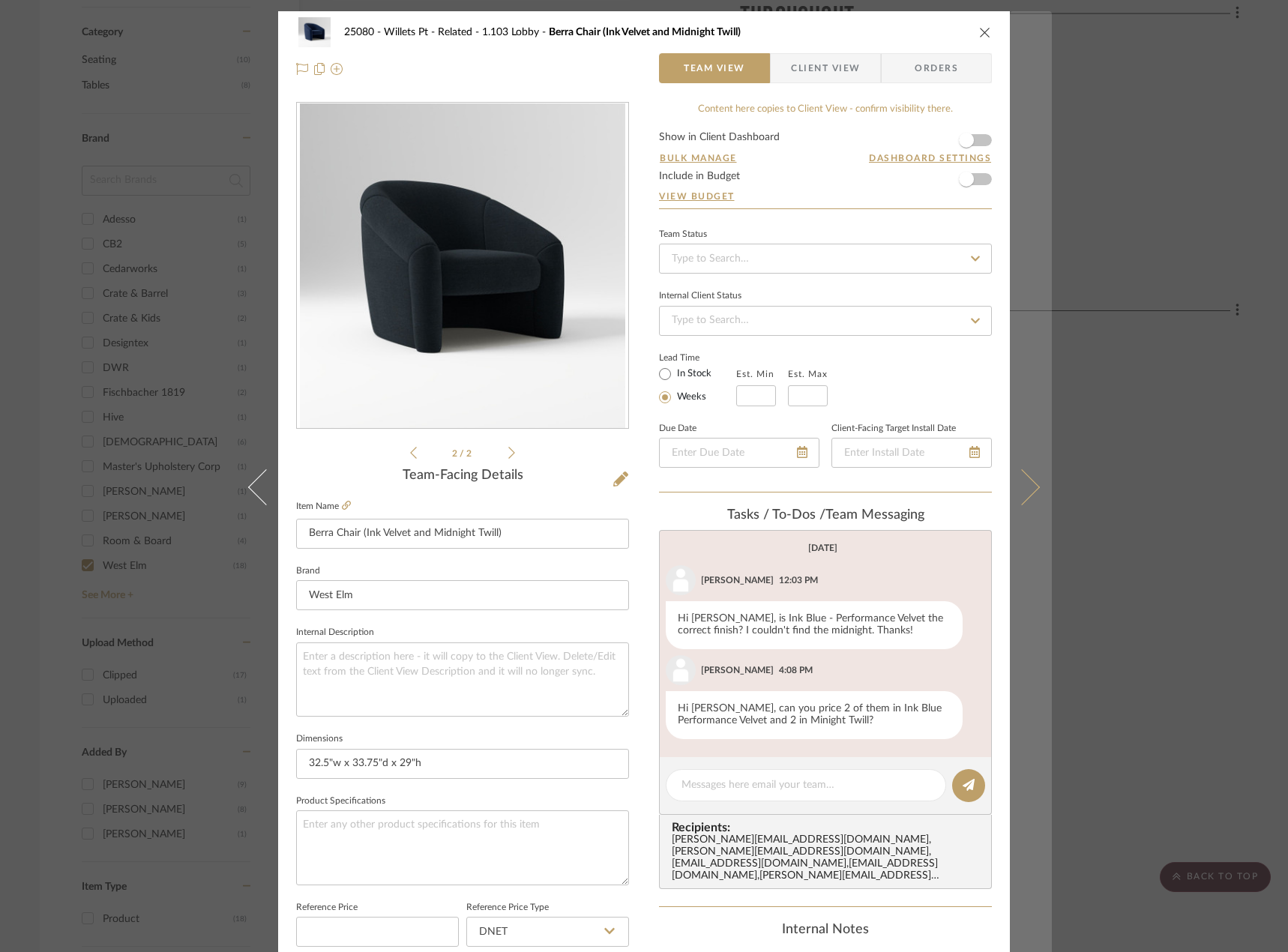
click at [1029, 478] on button at bounding box center [1031, 487] width 42 height 952
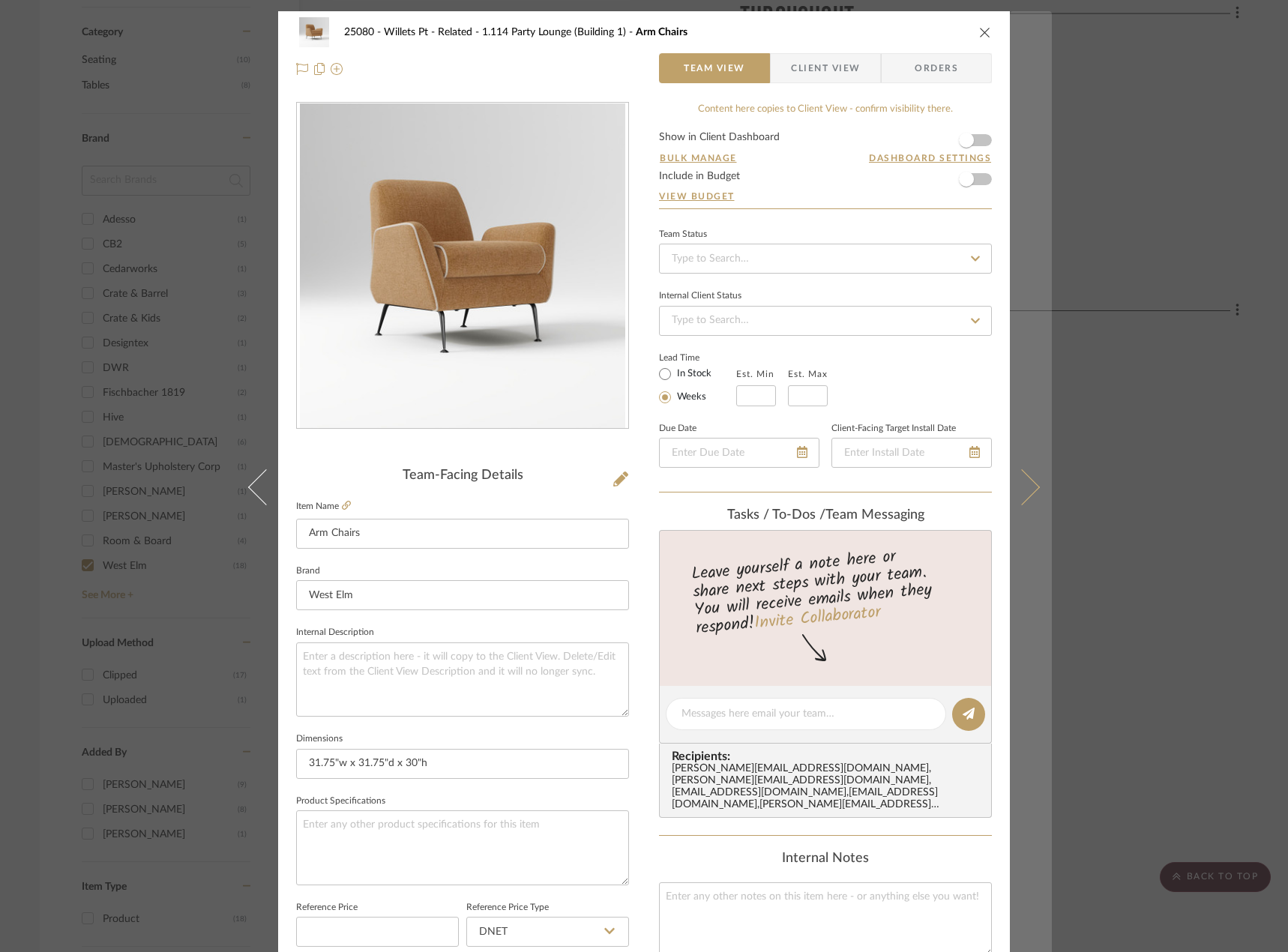
click at [1039, 498] on button at bounding box center [1031, 487] width 42 height 952
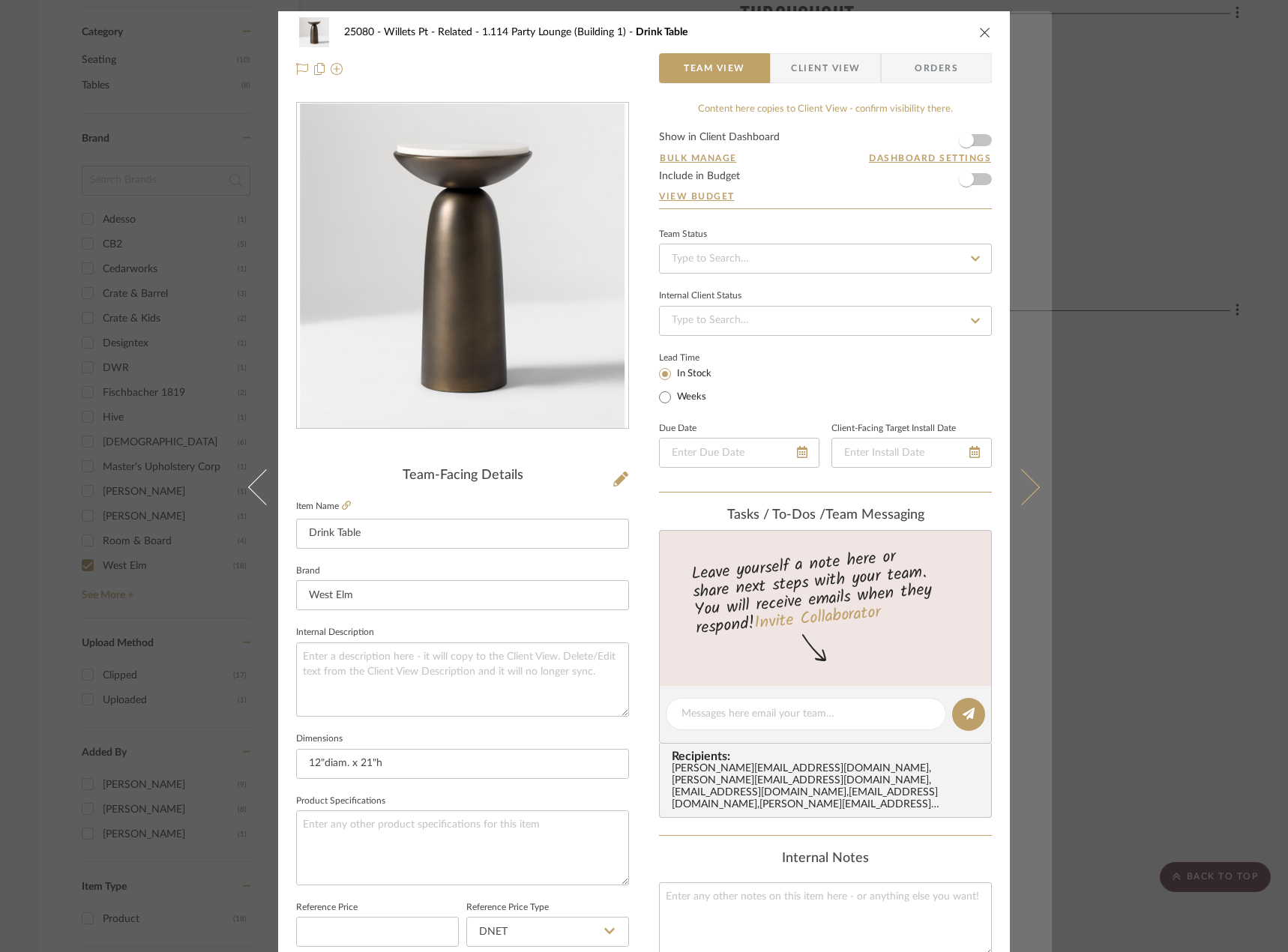
click at [1024, 471] on button at bounding box center [1031, 487] width 42 height 952
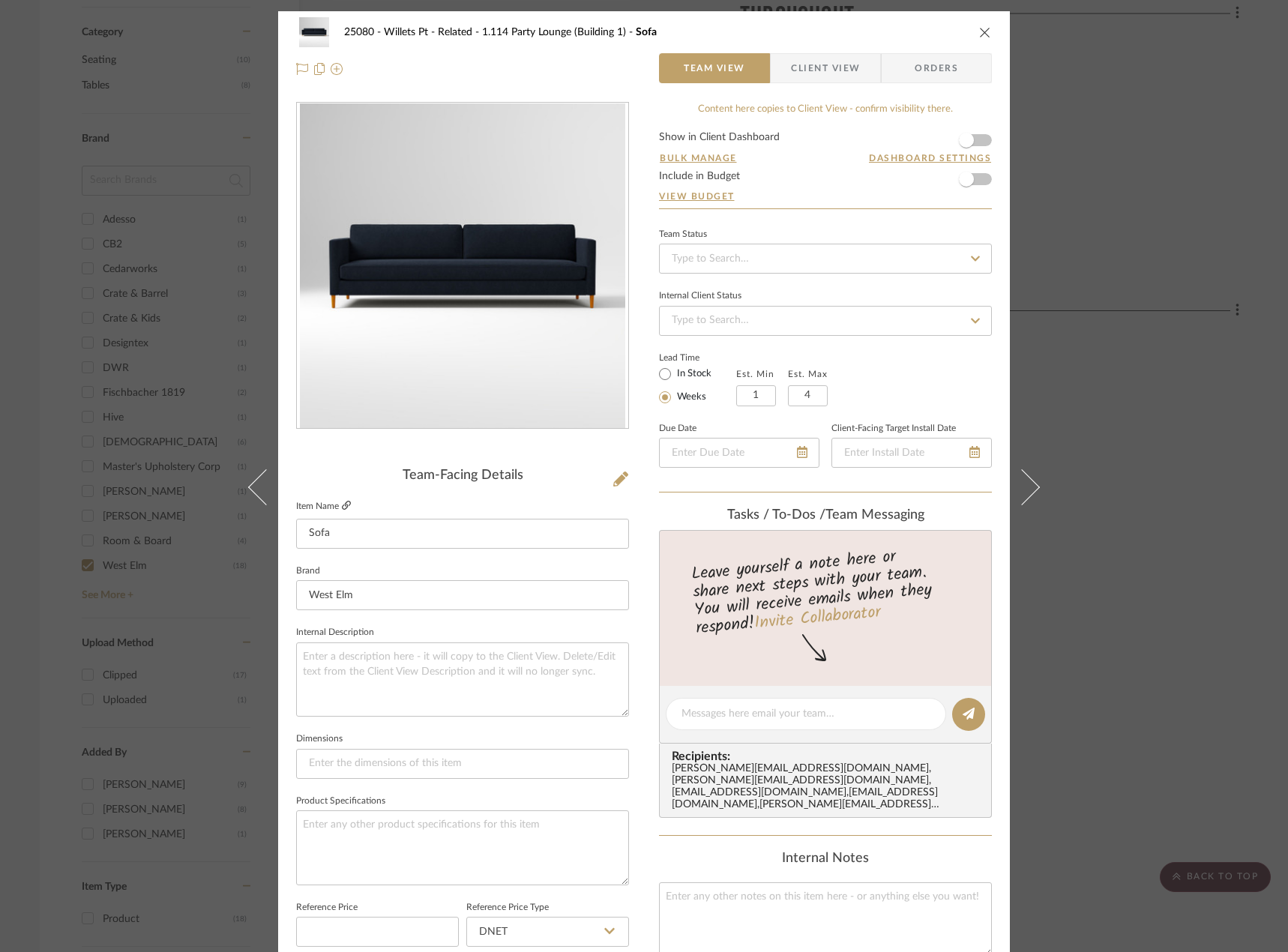
click at [342, 501] on icon at bounding box center [346, 505] width 9 height 9
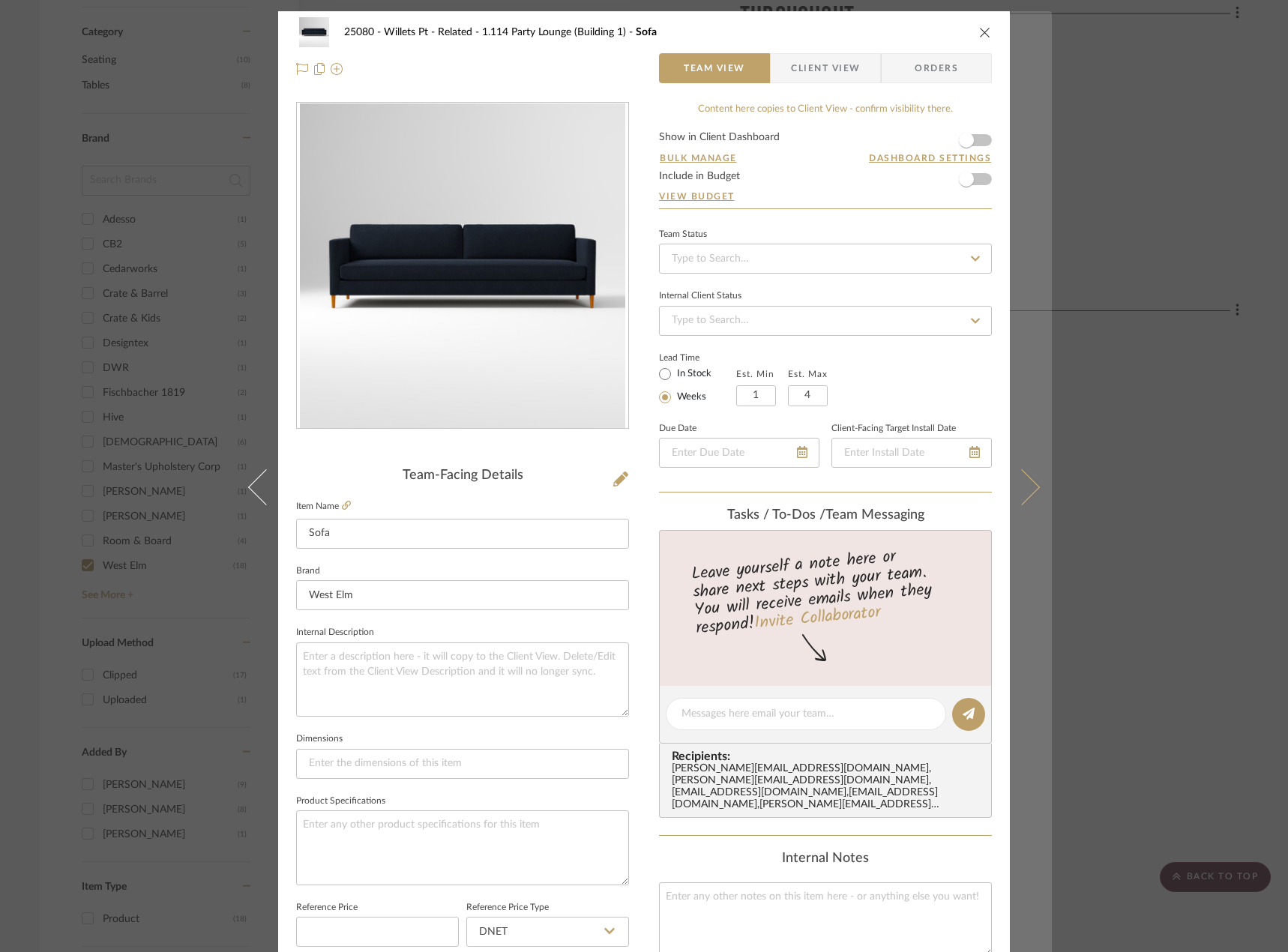
click at [1013, 484] on icon at bounding box center [1021, 487] width 36 height 36
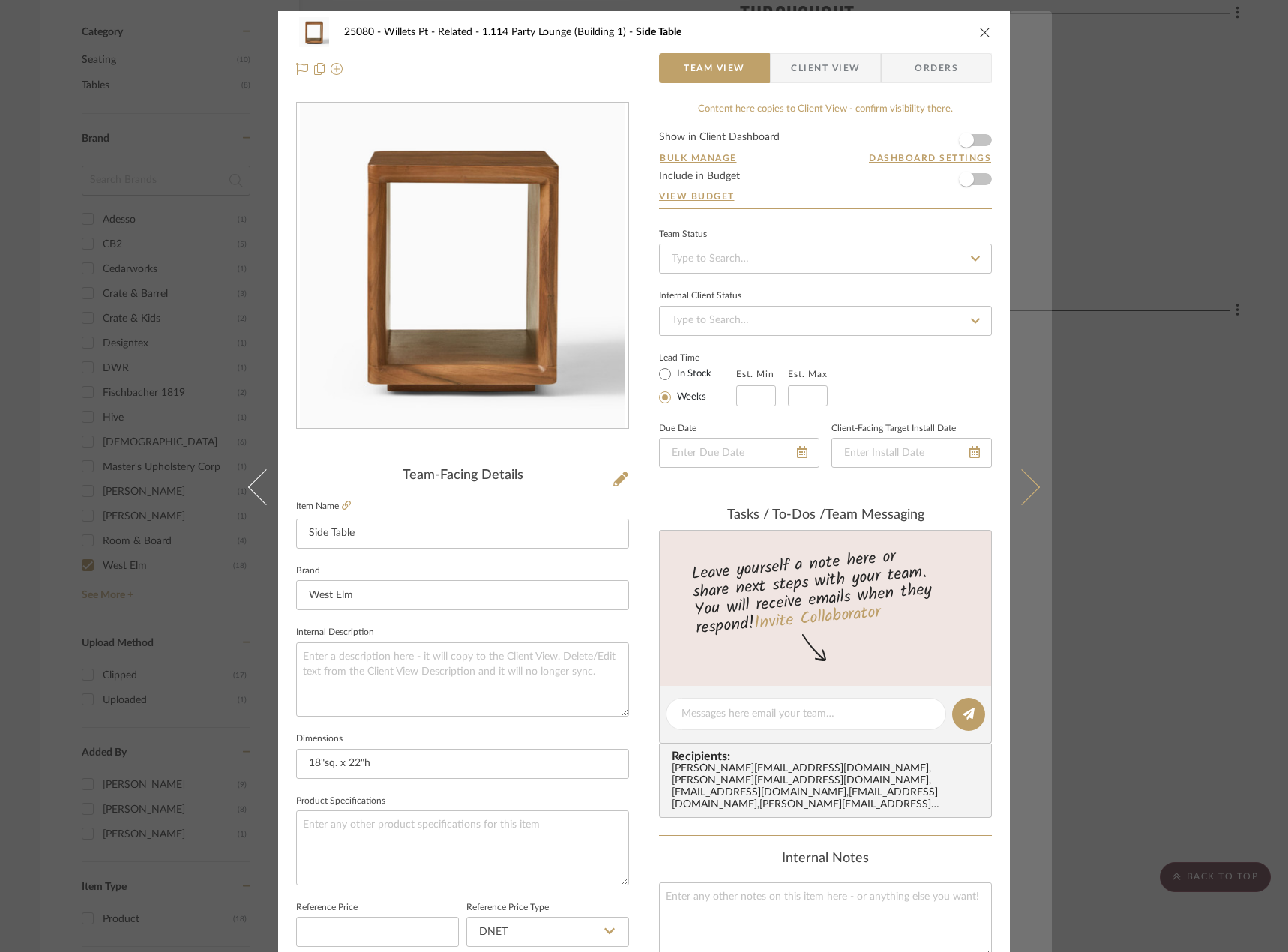
click at [1037, 488] on button at bounding box center [1031, 487] width 42 height 952
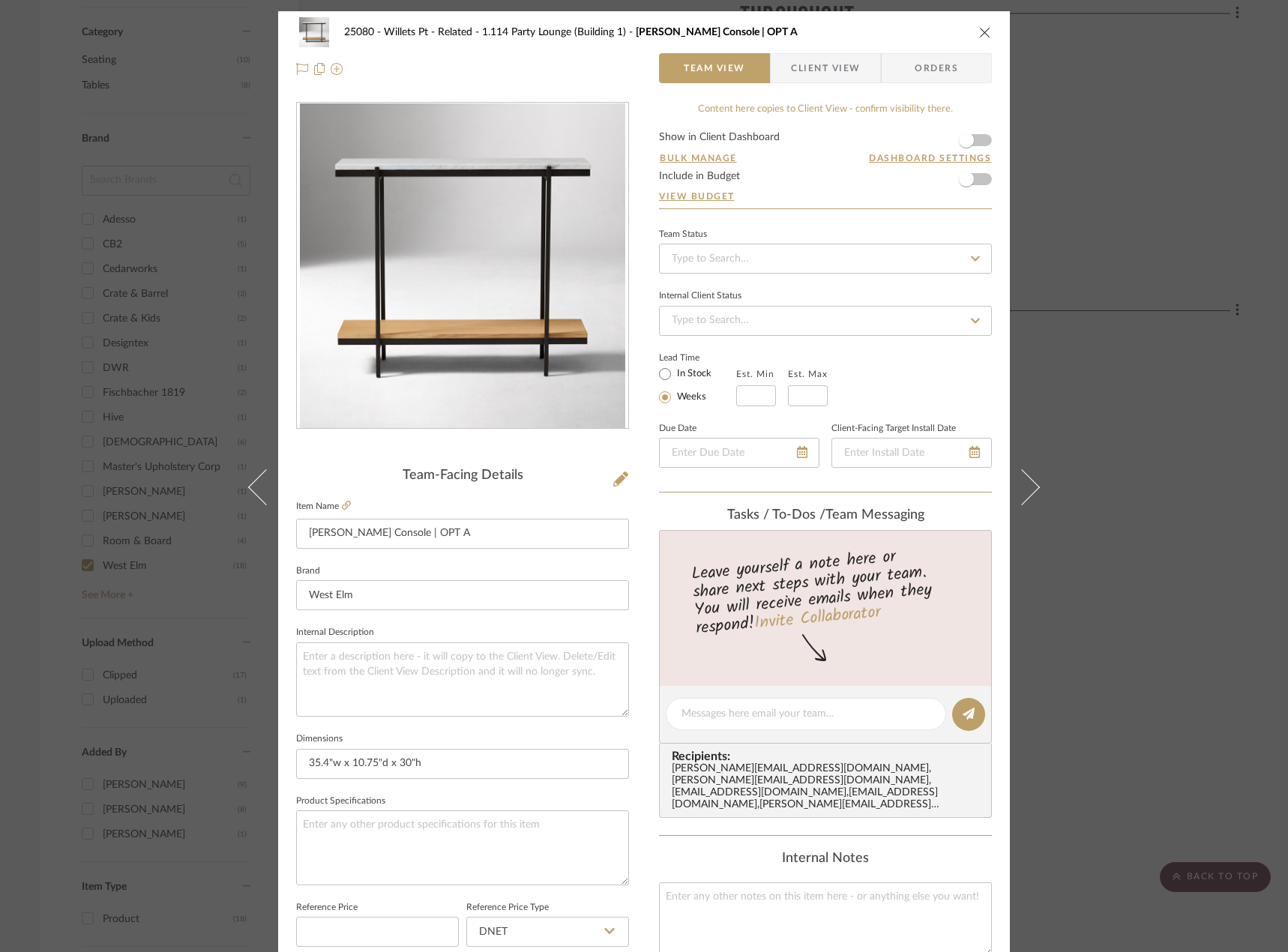
click at [1037, 488] on button at bounding box center [1031, 487] width 42 height 952
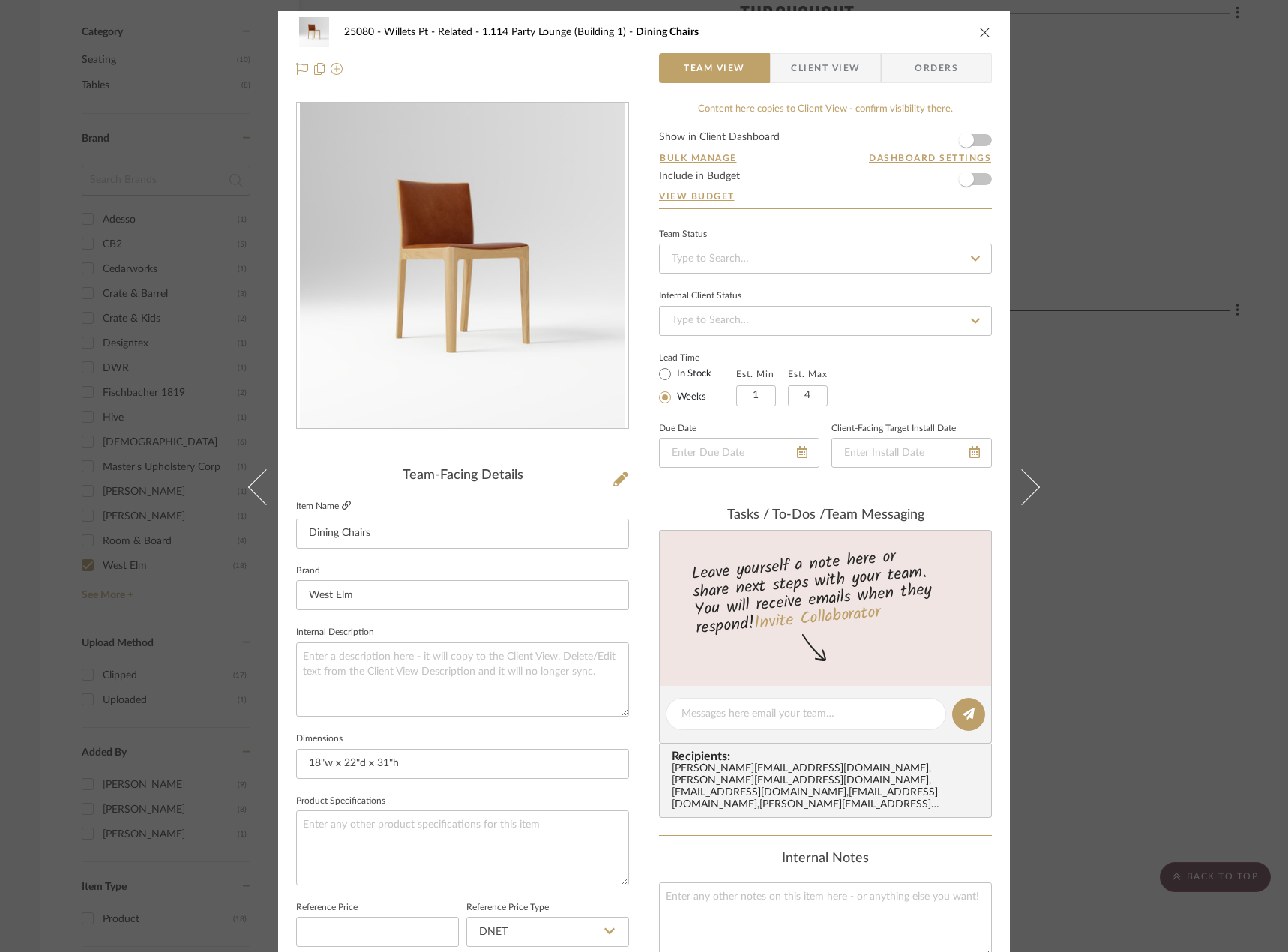
click at [342, 502] on icon at bounding box center [346, 505] width 9 height 9
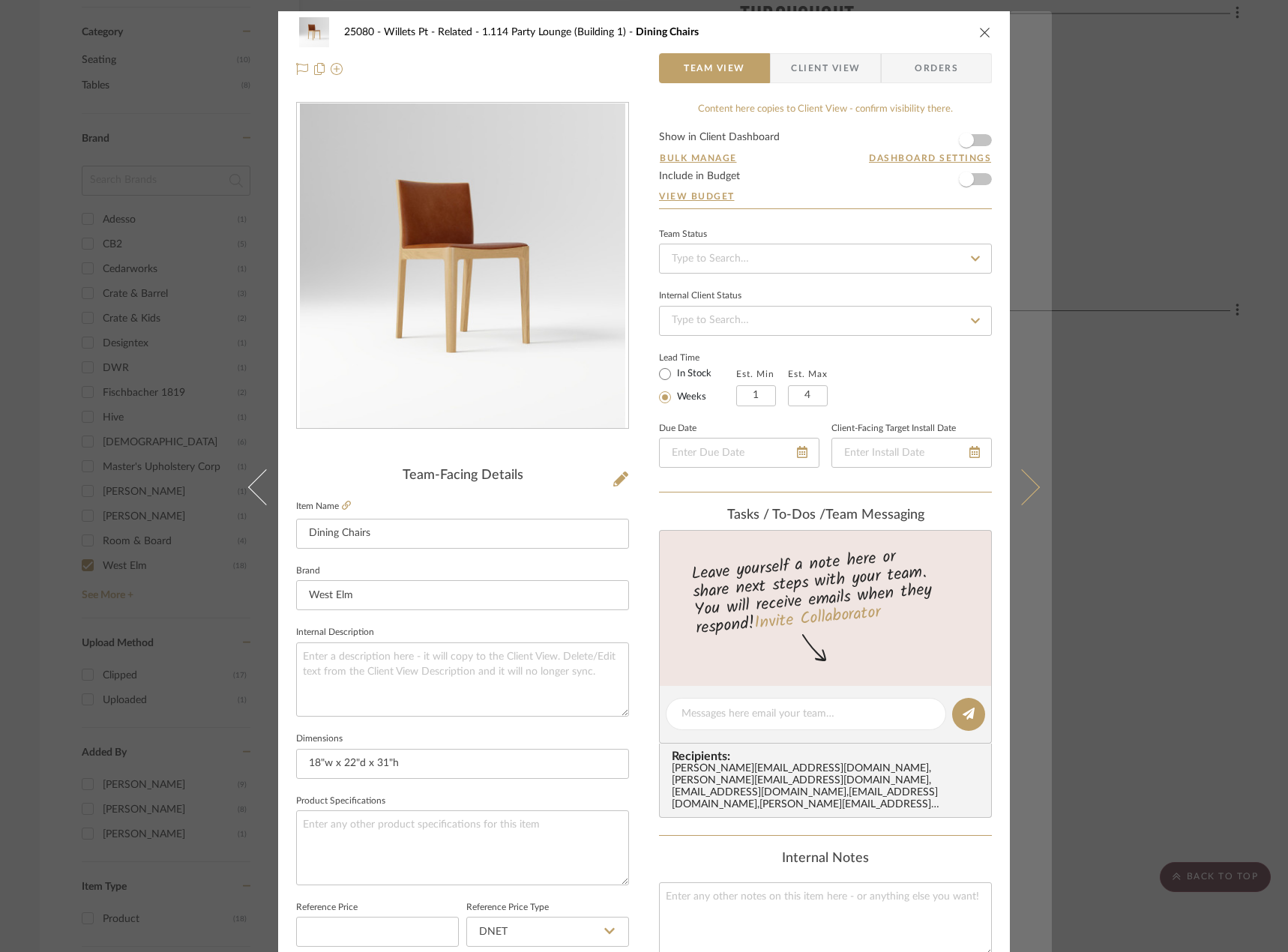
click at [1018, 468] on button at bounding box center [1031, 487] width 42 height 952
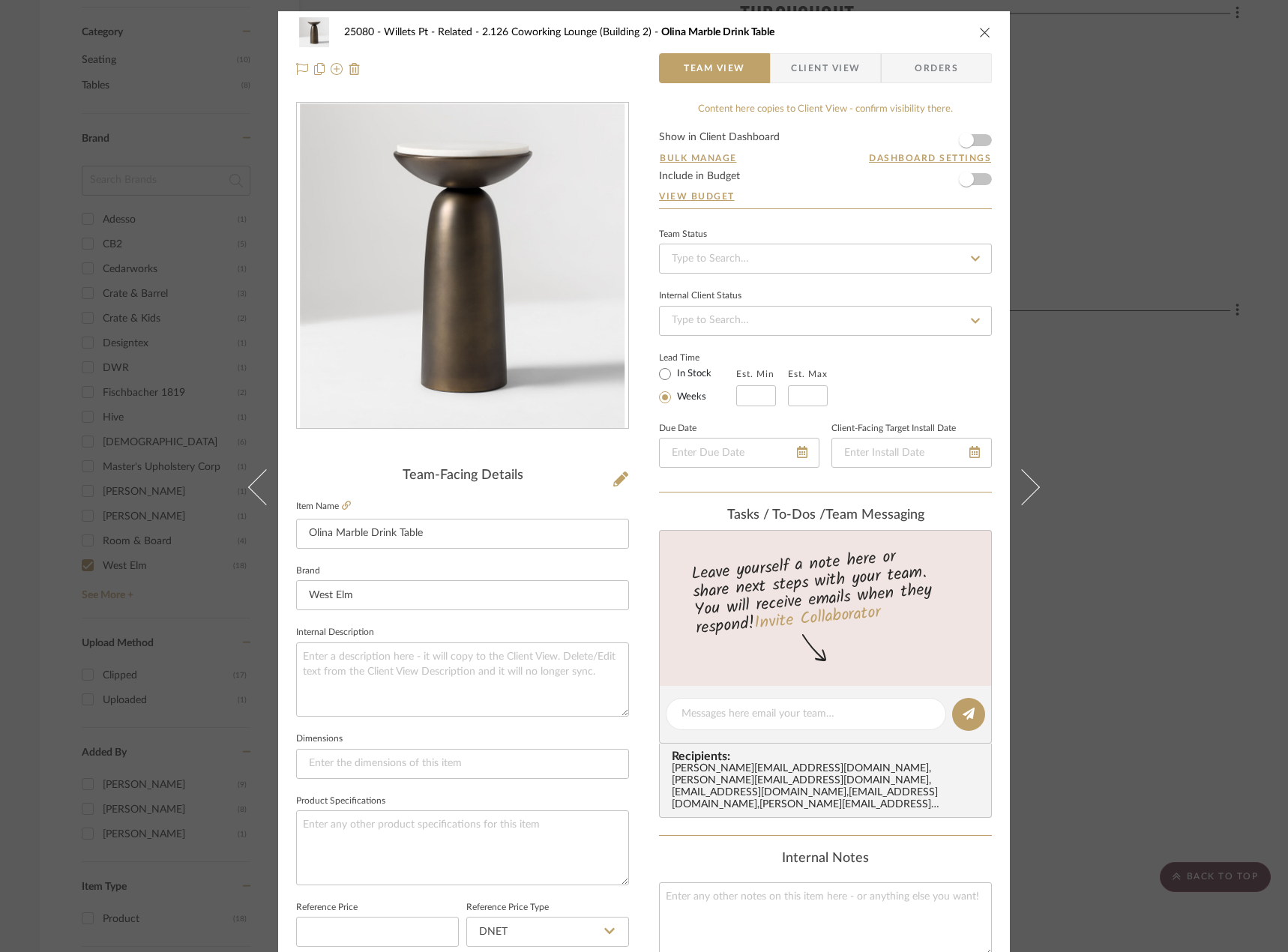
click at [1018, 468] on button at bounding box center [1031, 487] width 42 height 952
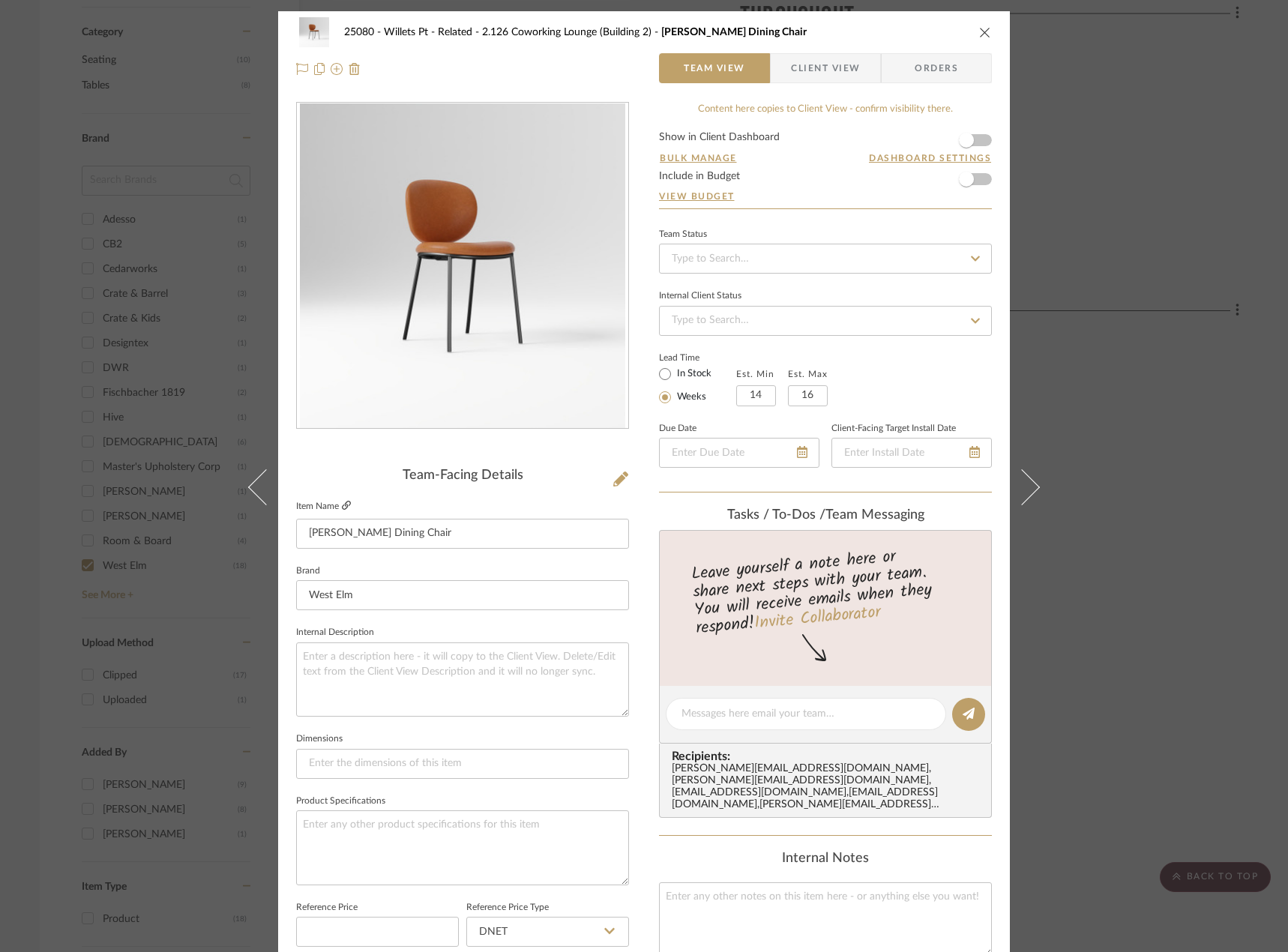
click at [342, 503] on icon at bounding box center [346, 505] width 9 height 9
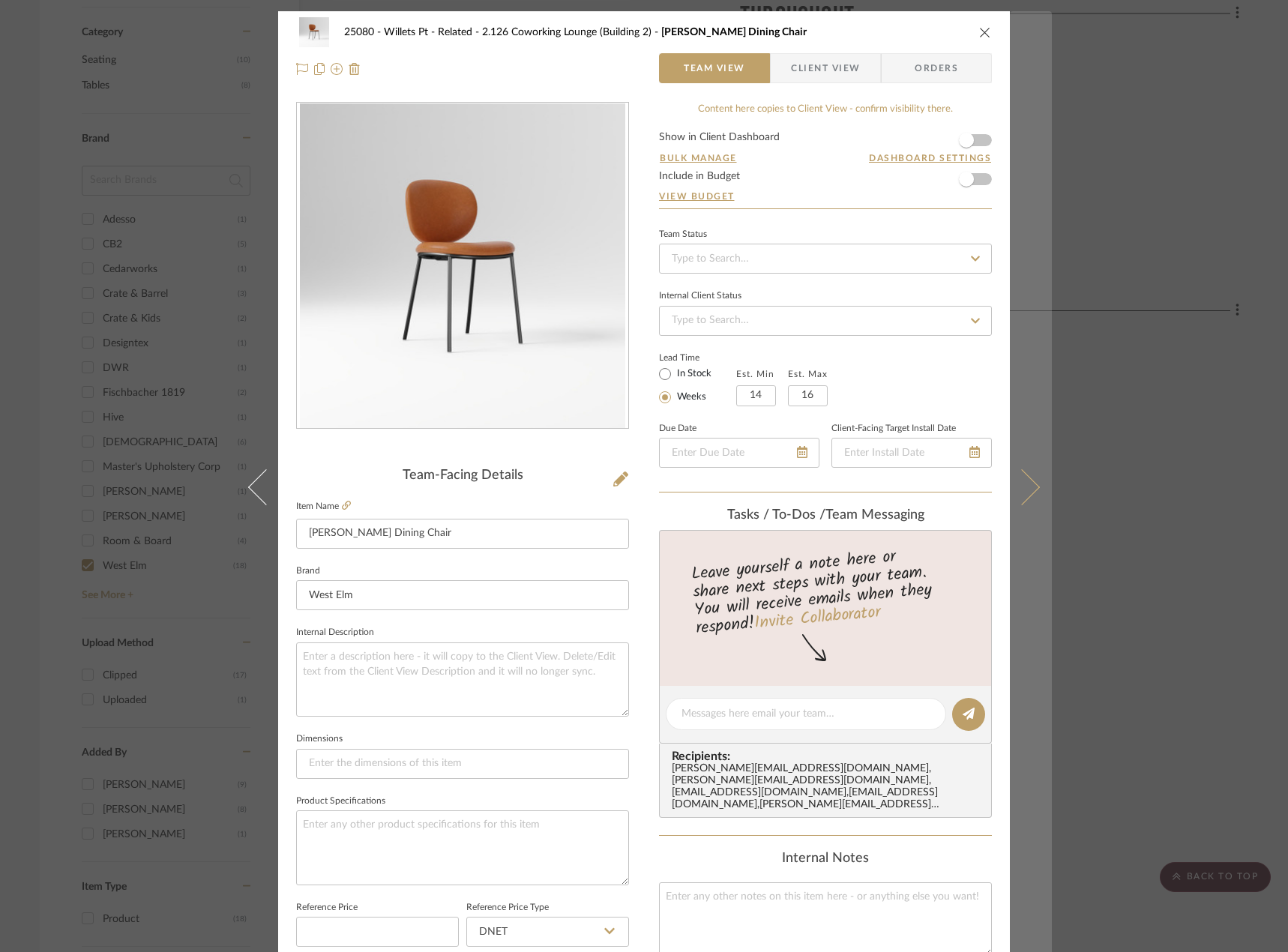
click at [1025, 470] on button at bounding box center [1031, 487] width 42 height 952
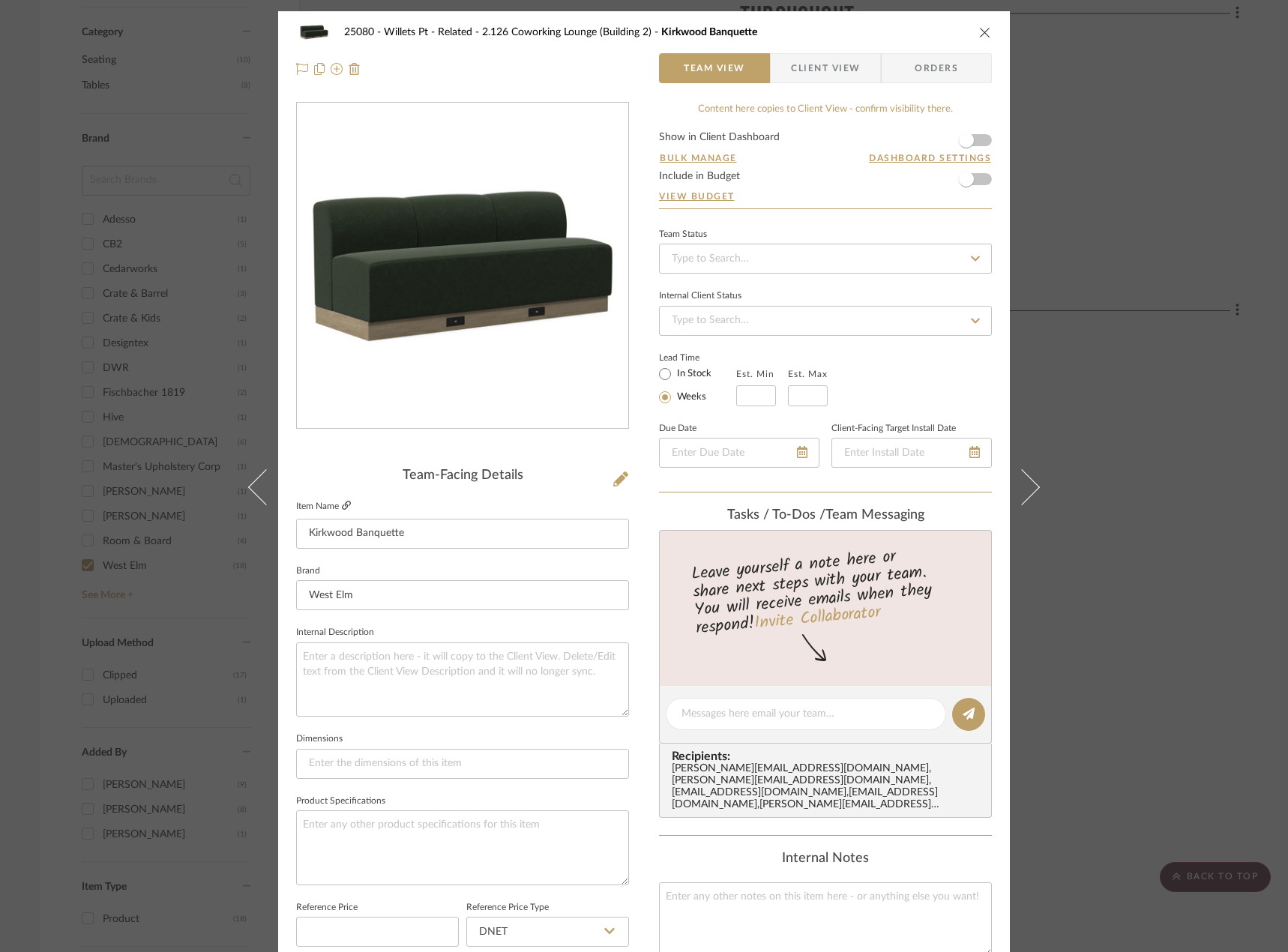
click at [342, 503] on icon at bounding box center [346, 505] width 9 height 9
drag, startPoint x: 1104, startPoint y: 439, endPoint x: 998, endPoint y: 437, distance: 106.0
click at [1102, 439] on div "25080 - Willets Pt - Related 2.126 Coworking Lounge (Building 2) Kirkwood Banqu…" at bounding box center [644, 476] width 1288 height 952
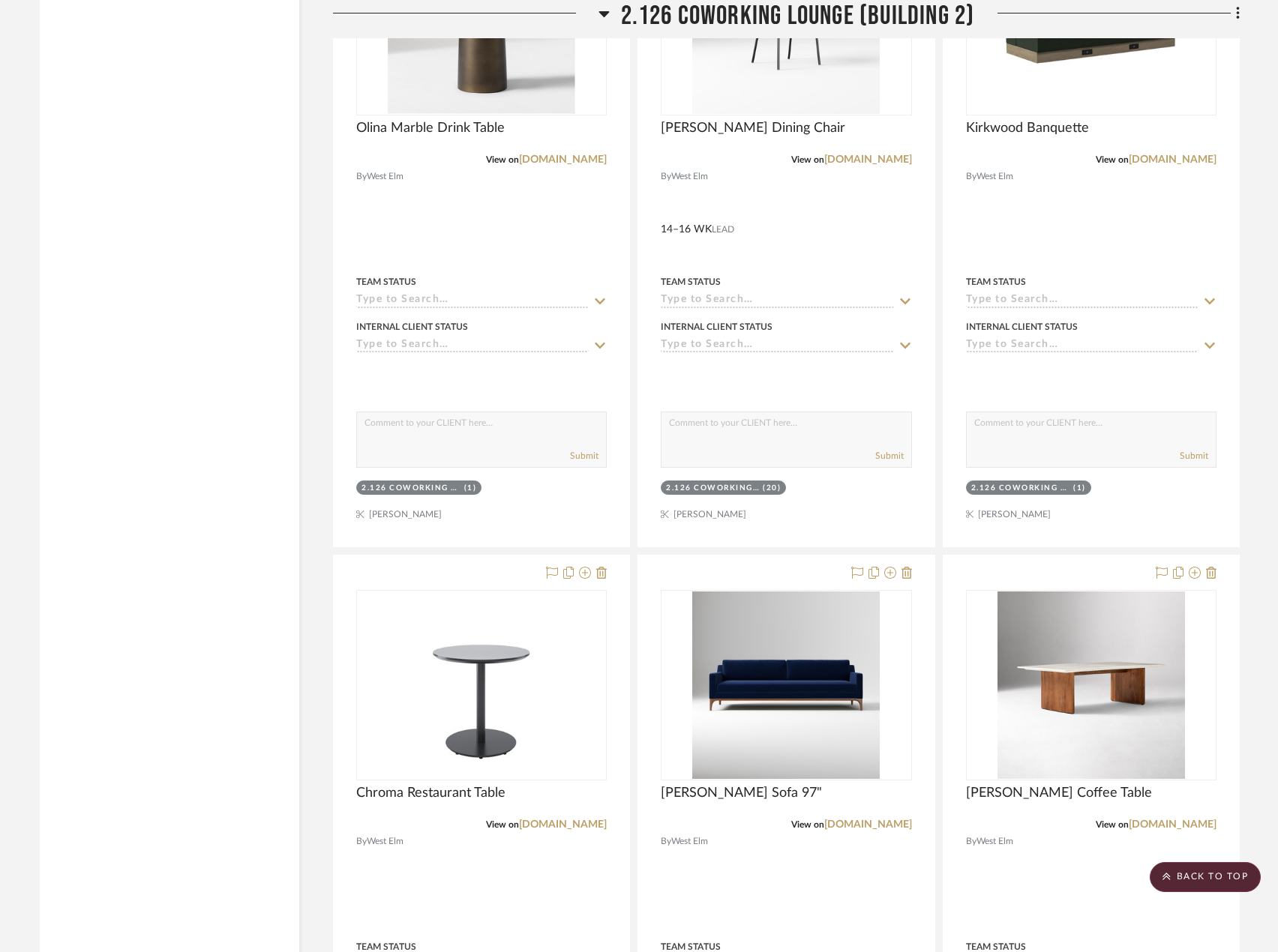
scroll to position [3664, 0]
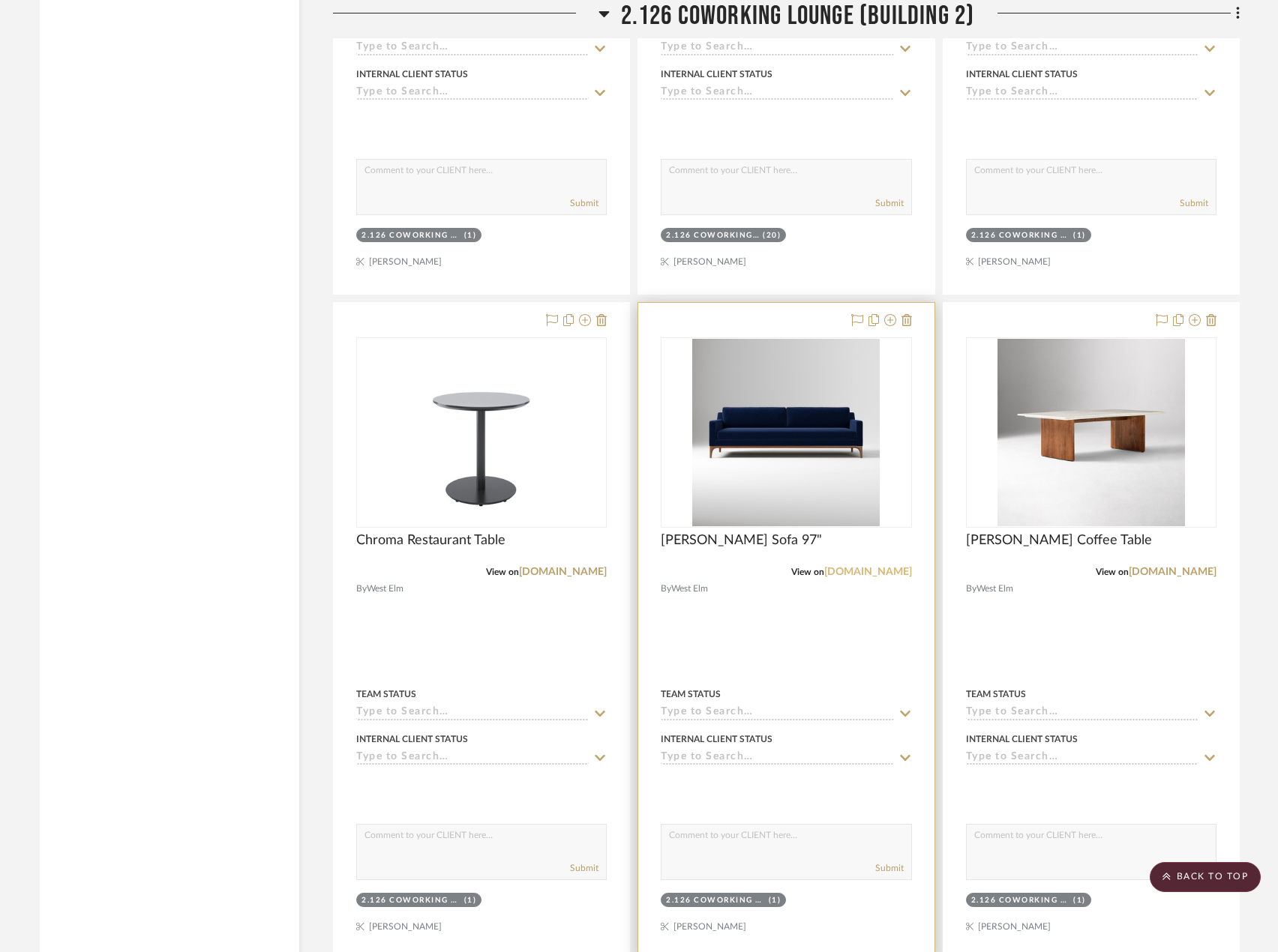
click at [897, 568] on link "[DOMAIN_NAME]" at bounding box center [868, 572] width 88 height 11
